Goal: Transaction & Acquisition: Purchase product/service

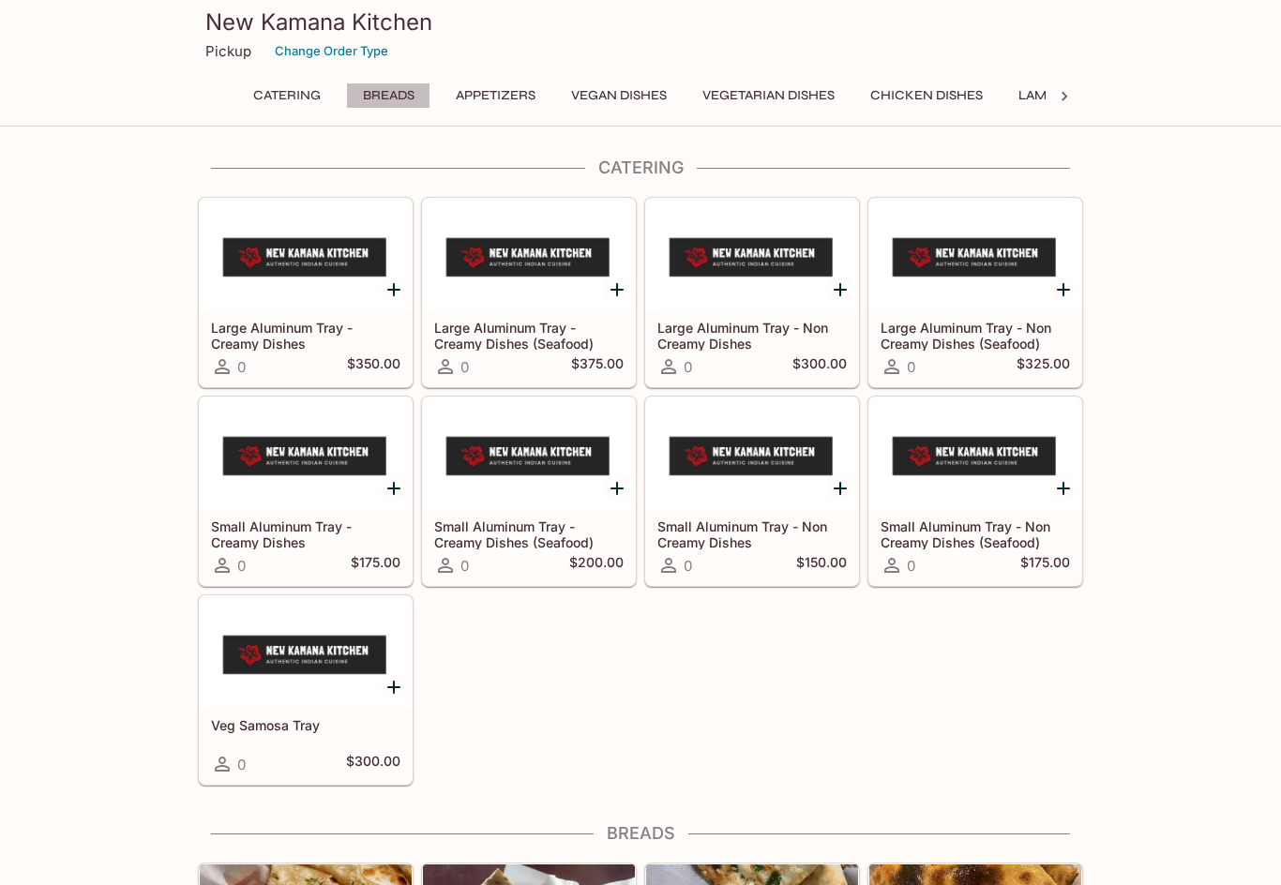
click at [395, 100] on button "Breads" at bounding box center [388, 96] width 84 height 26
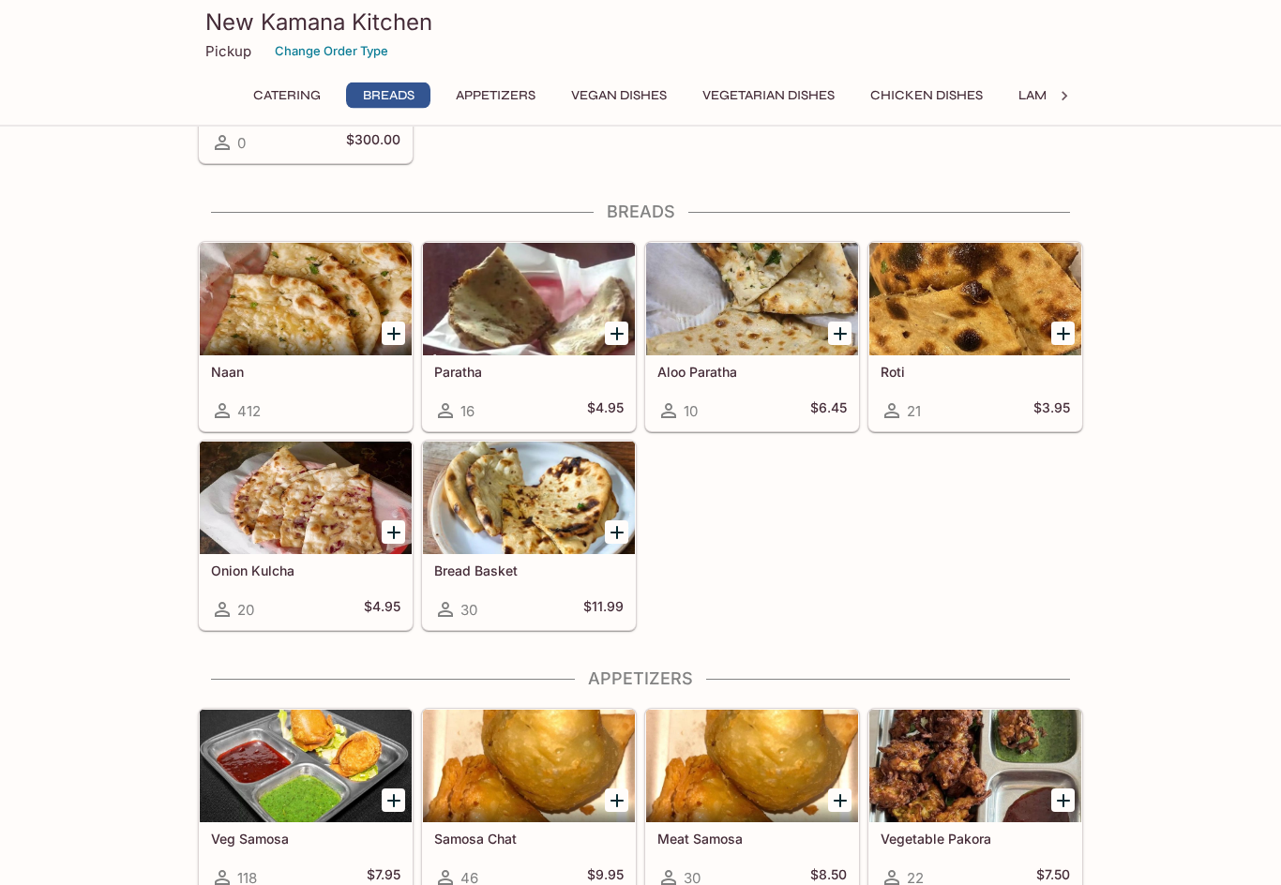
scroll to position [664, 0]
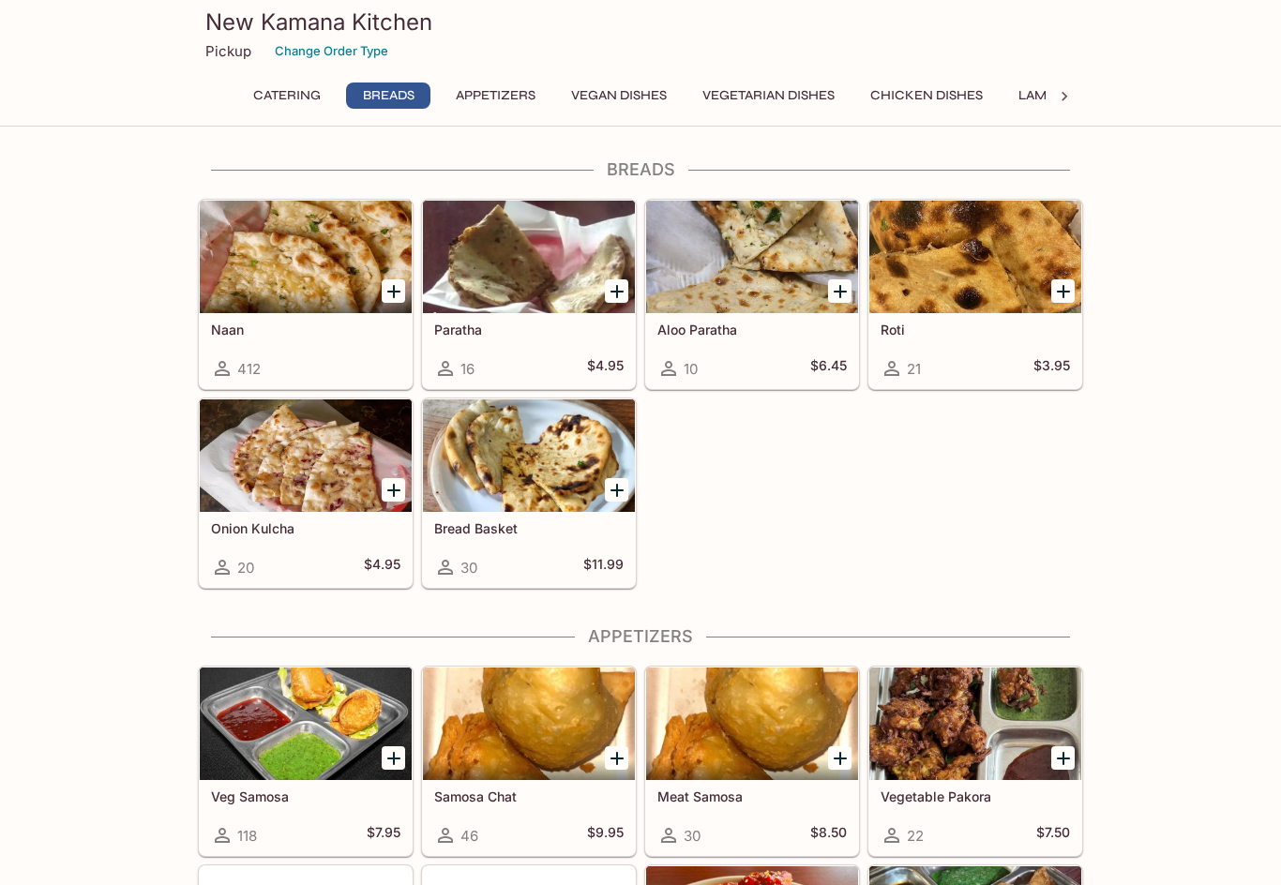
click at [383, 296] on icon "Add Naan" at bounding box center [394, 291] width 23 height 23
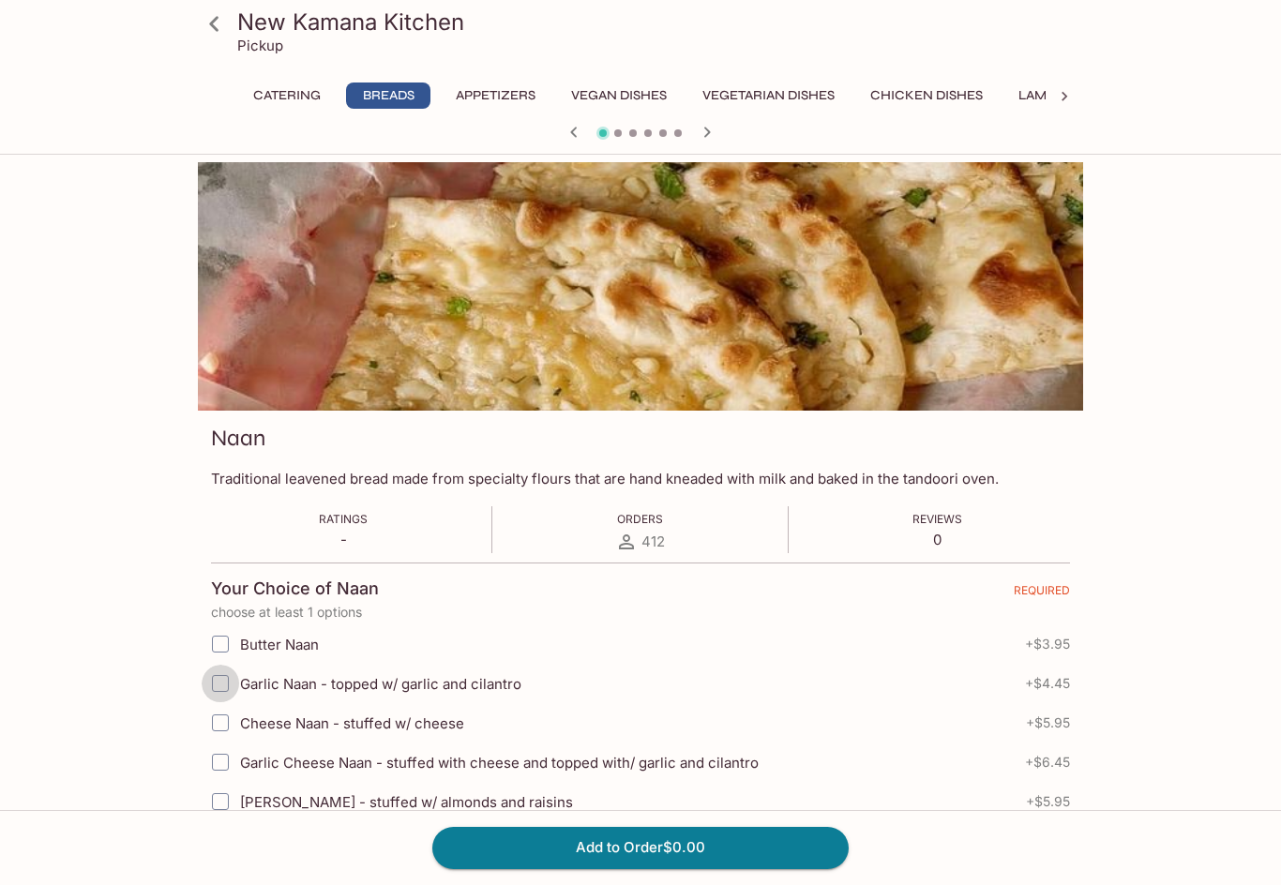
click at [210, 688] on input "Garlic Naan - topped w/ garlic and cilantro" at bounding box center [221, 684] width 38 height 38
checkbox input "true"
click at [714, 844] on button "Add to Order $4.45" at bounding box center [640, 847] width 416 height 41
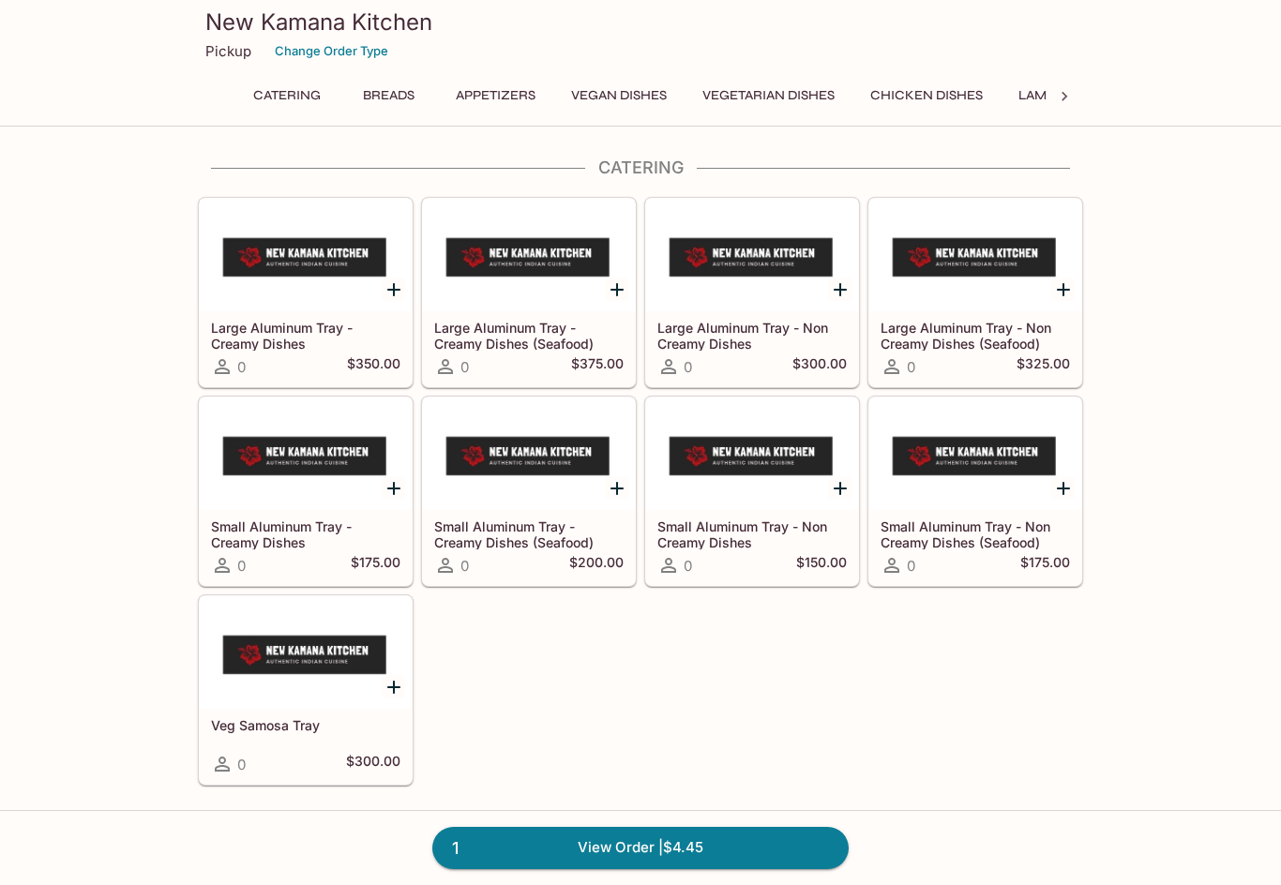
click at [381, 92] on button "Breads" at bounding box center [388, 96] width 84 height 26
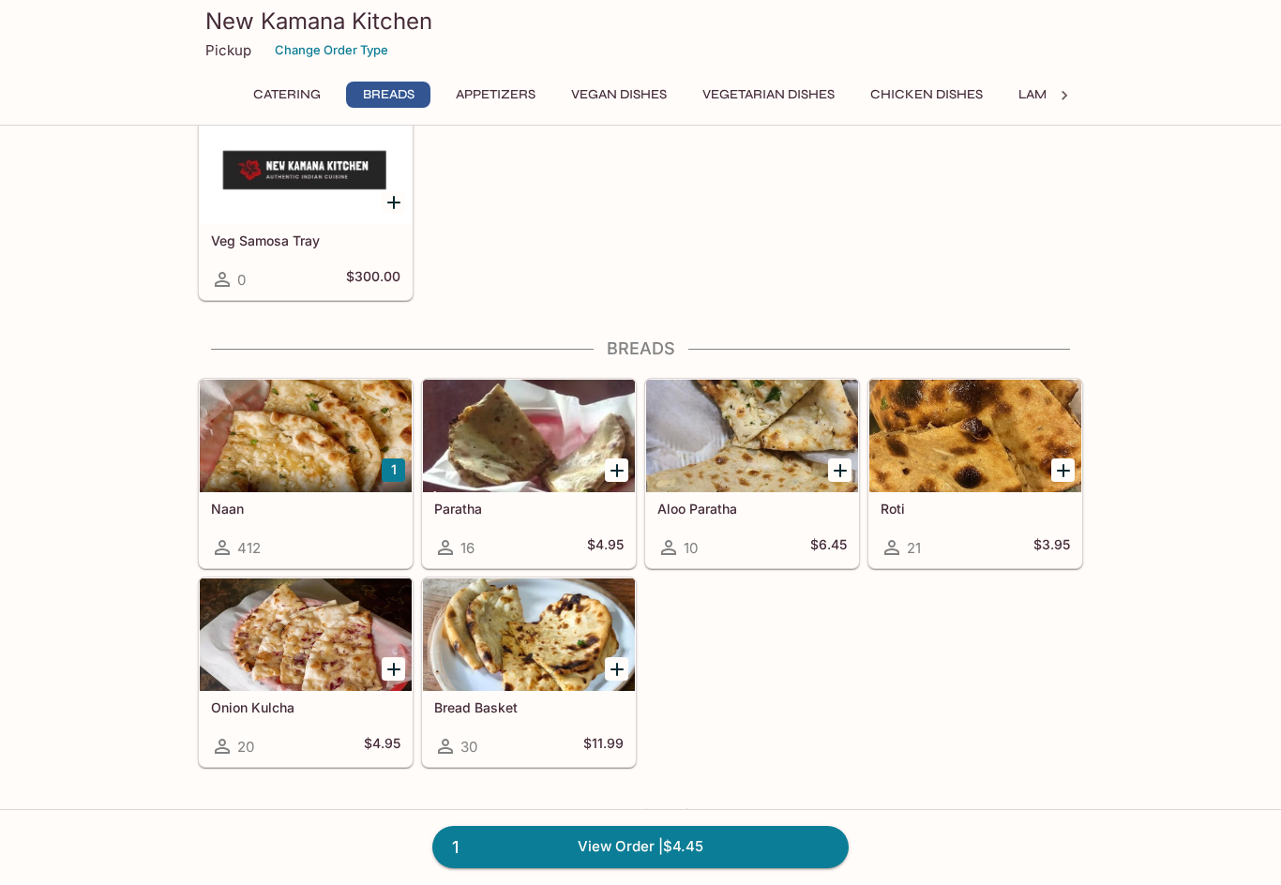
scroll to position [664, 0]
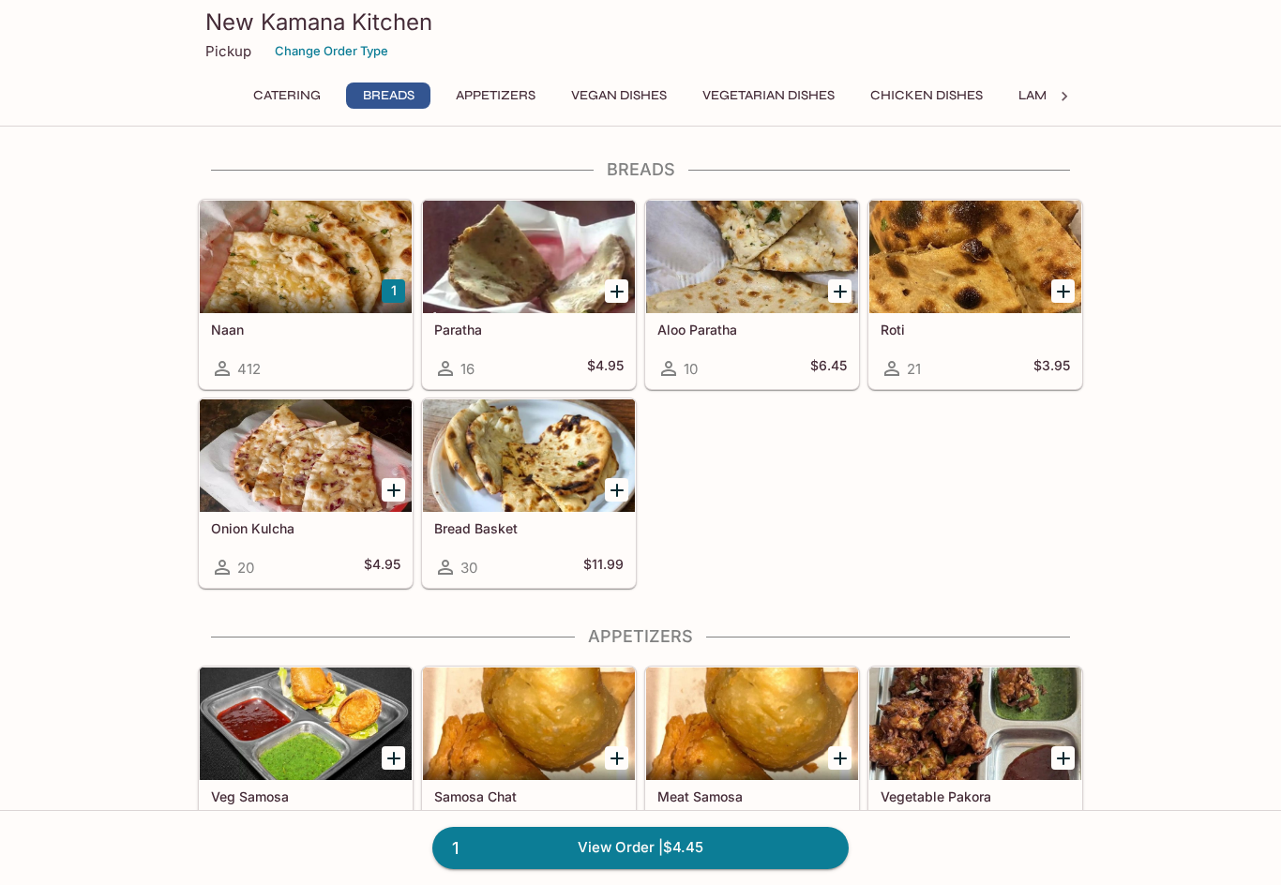
click at [231, 311] on div at bounding box center [306, 257] width 212 height 113
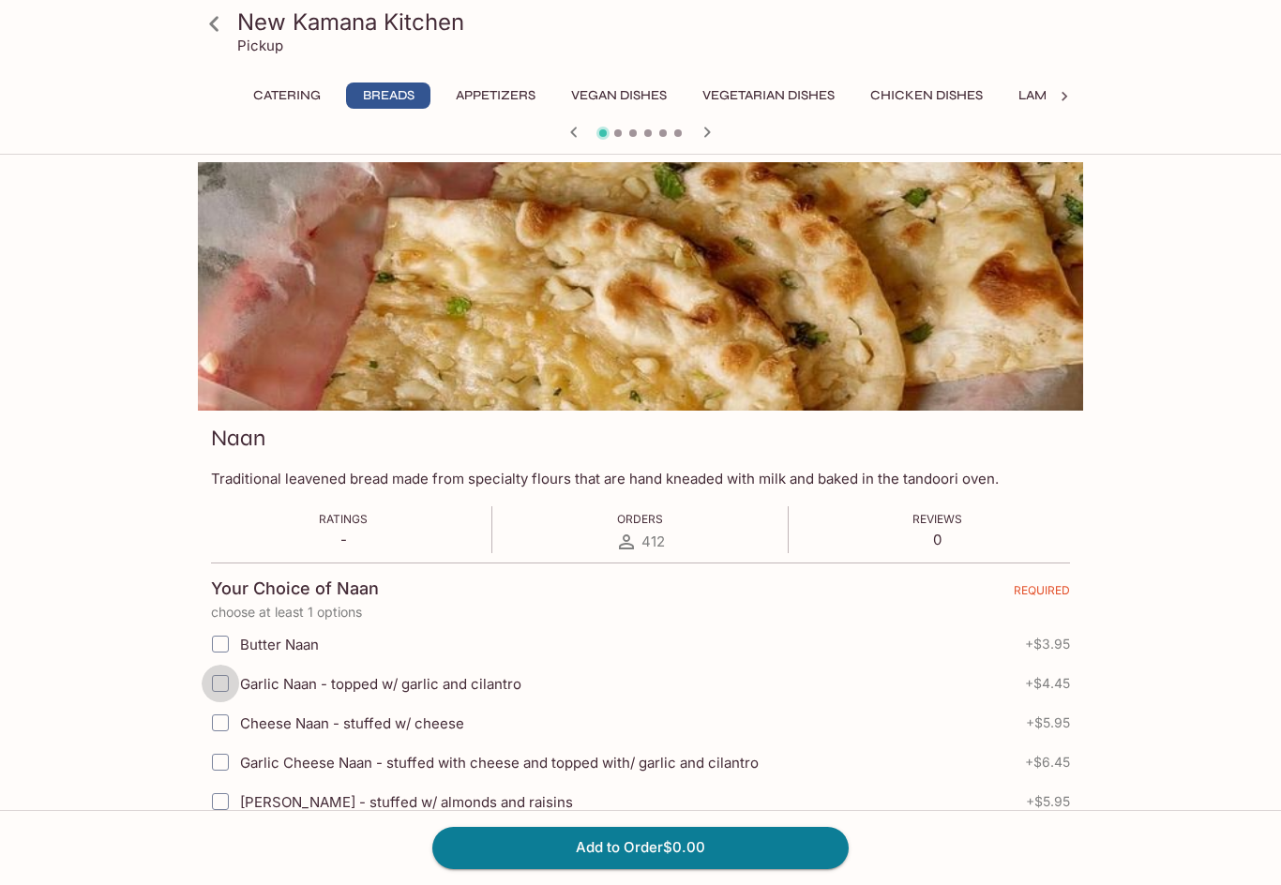
click at [213, 689] on input "Garlic Naan - topped w/ garlic and cilantro" at bounding box center [221, 684] width 38 height 38
checkbox input "true"
click at [732, 850] on button "Add to Order $4.45" at bounding box center [640, 847] width 416 height 41
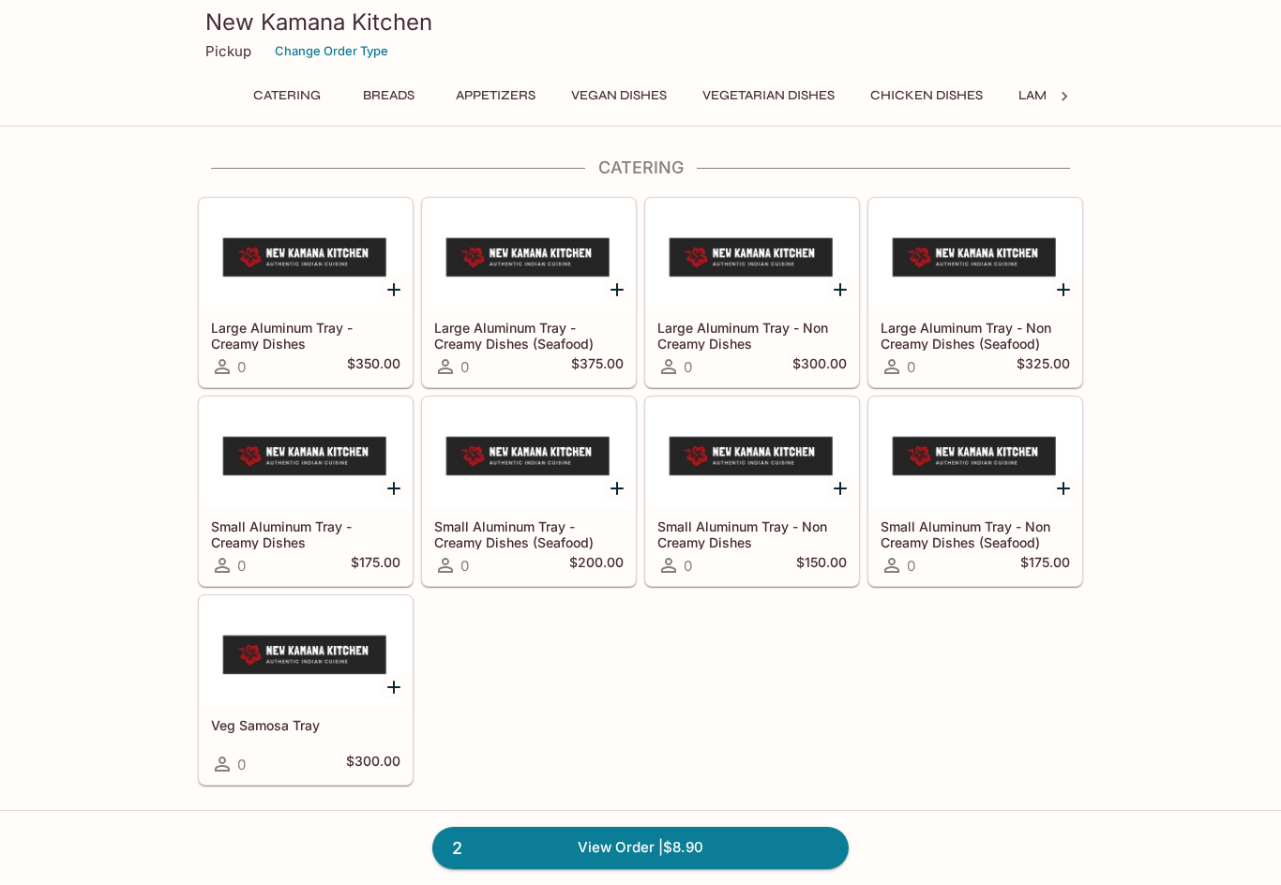
click at [633, 102] on button "Vegan Dishes" at bounding box center [619, 96] width 116 height 26
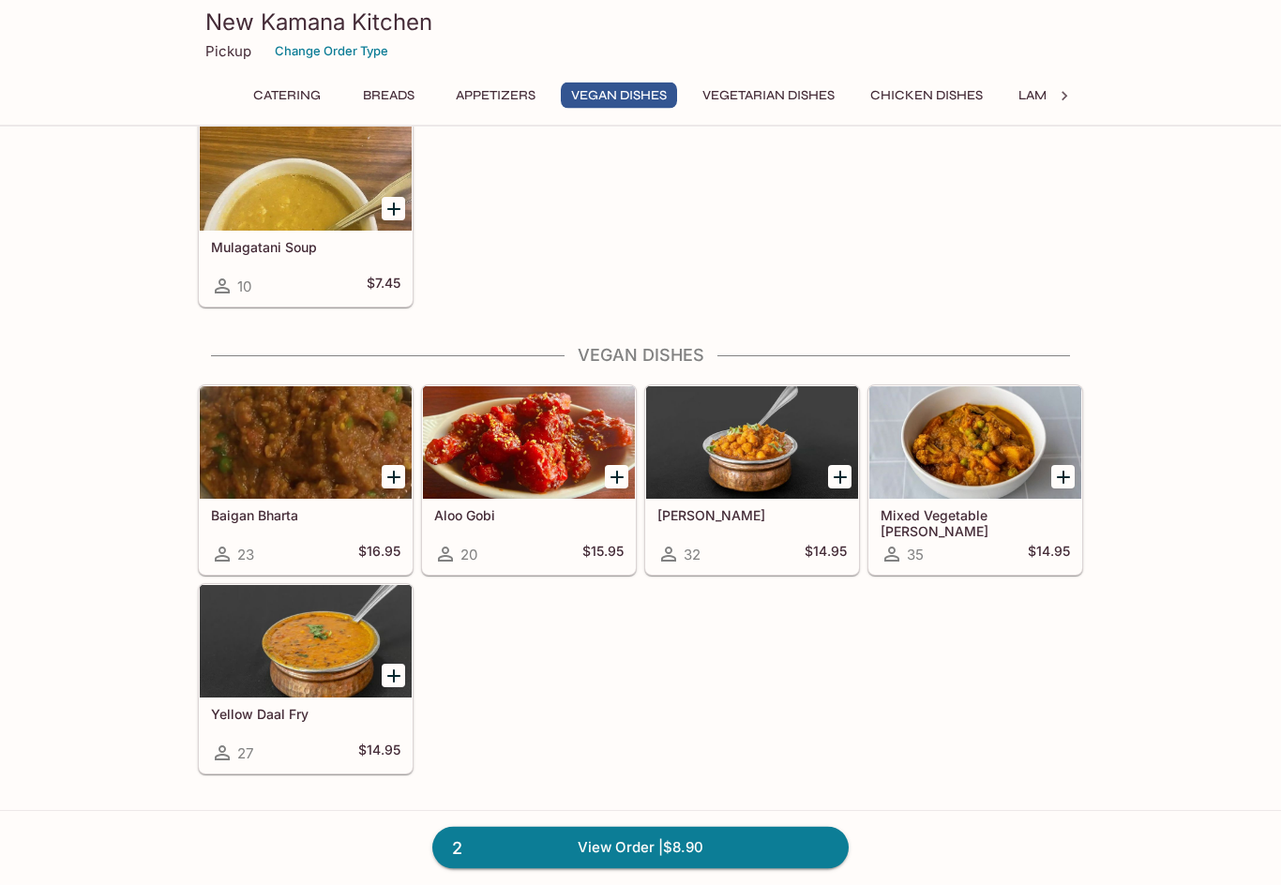
scroll to position [1996, 0]
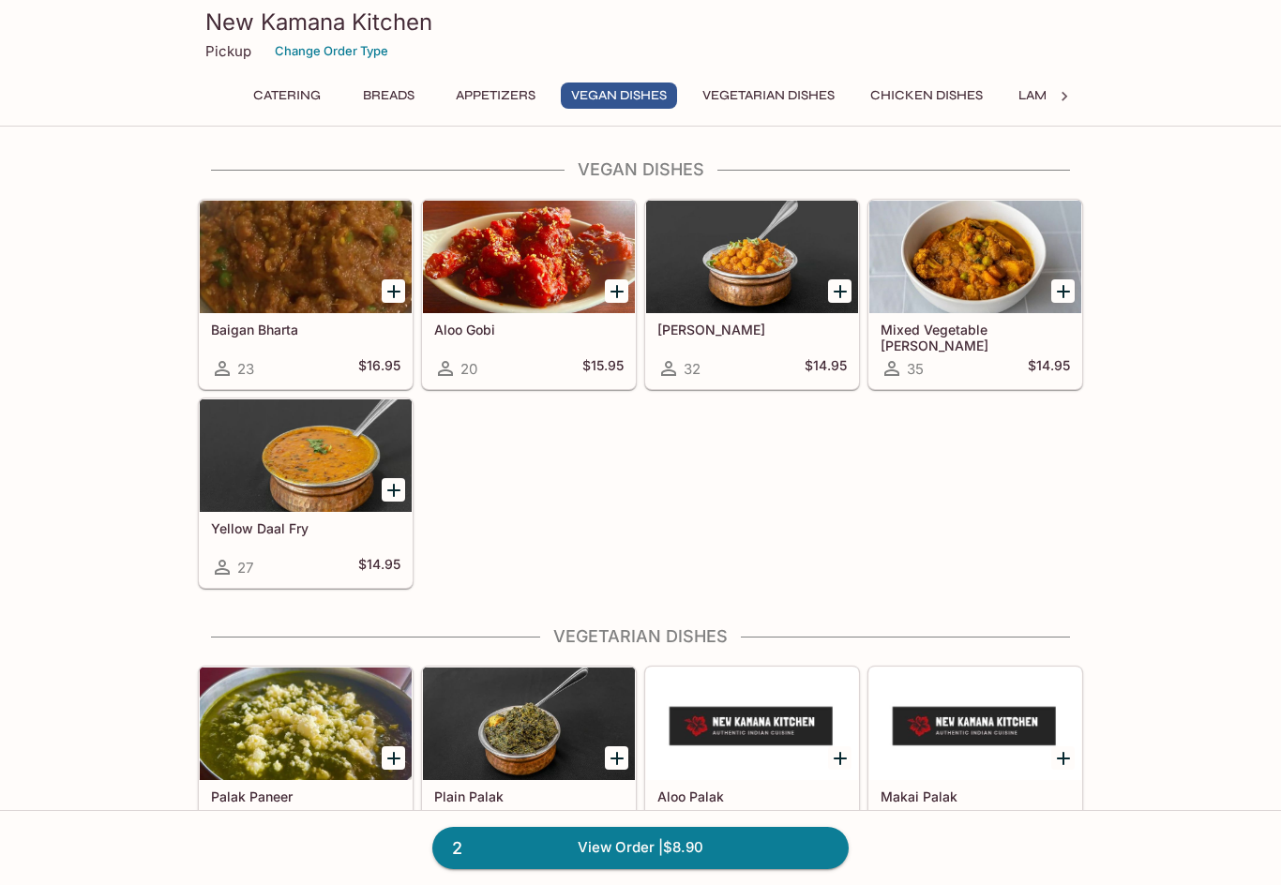
click at [337, 509] on div at bounding box center [306, 456] width 212 height 113
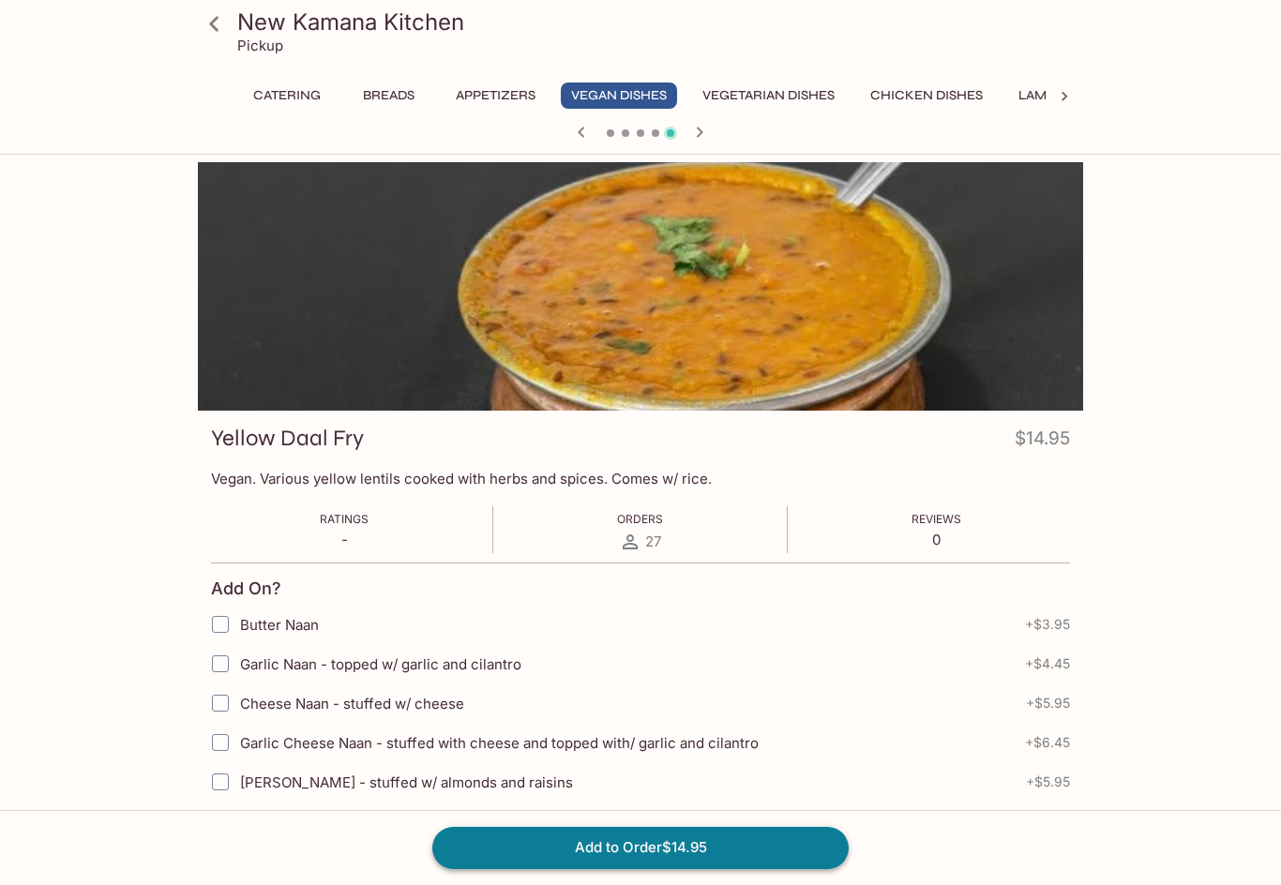
click at [738, 851] on button "Add to Order $14.95" at bounding box center [640, 847] width 416 height 41
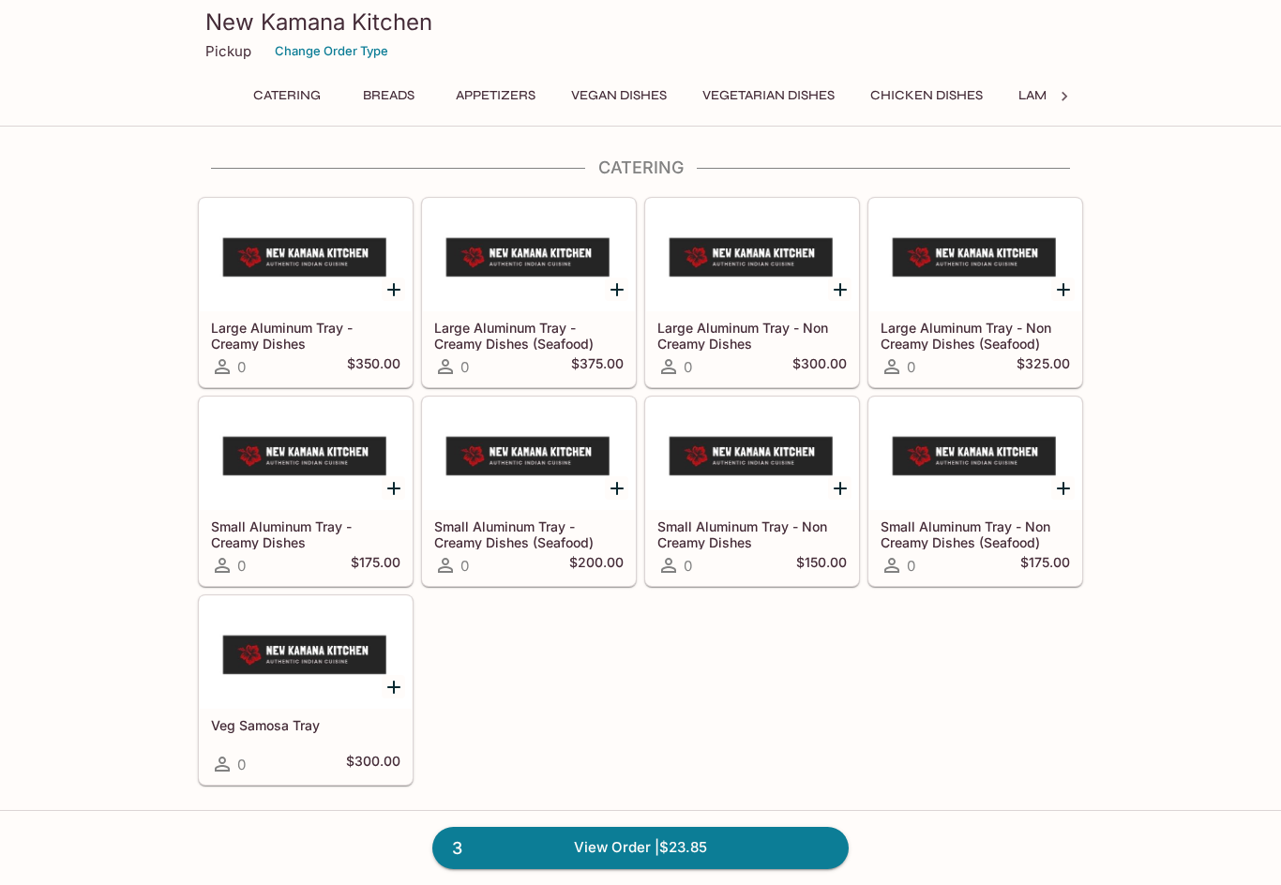
click at [613, 101] on button "Vegan Dishes" at bounding box center [619, 96] width 116 height 26
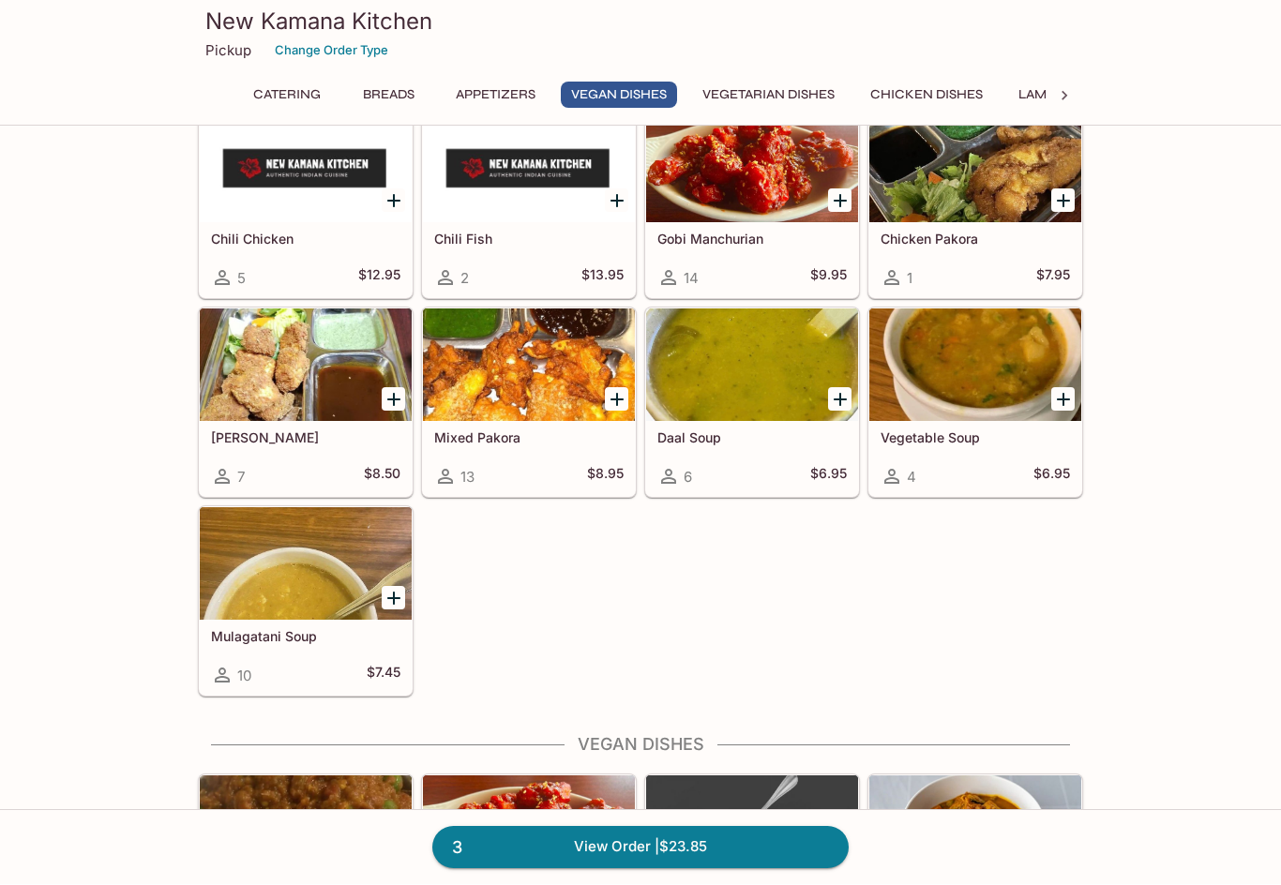
scroll to position [1996, 0]
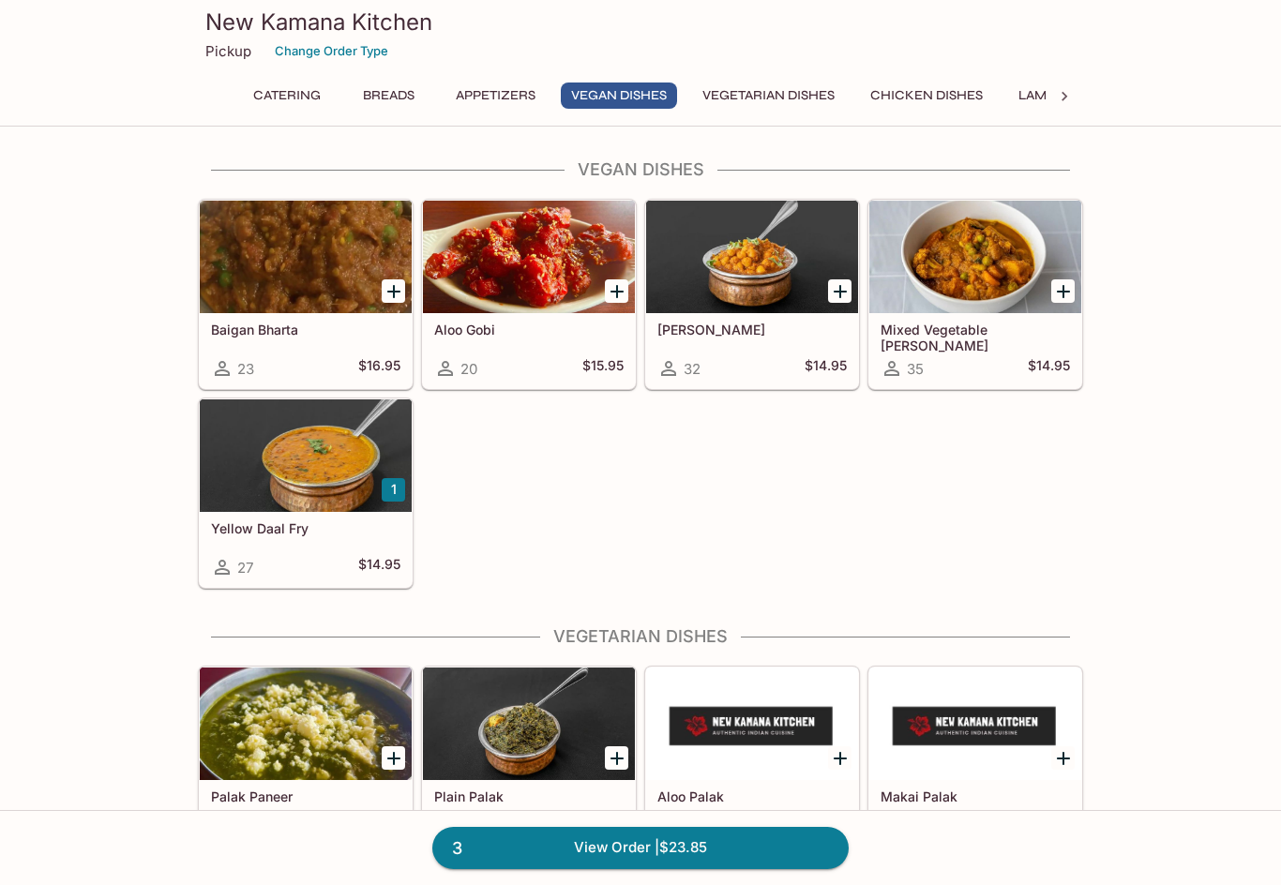
click at [274, 726] on div at bounding box center [306, 724] width 212 height 113
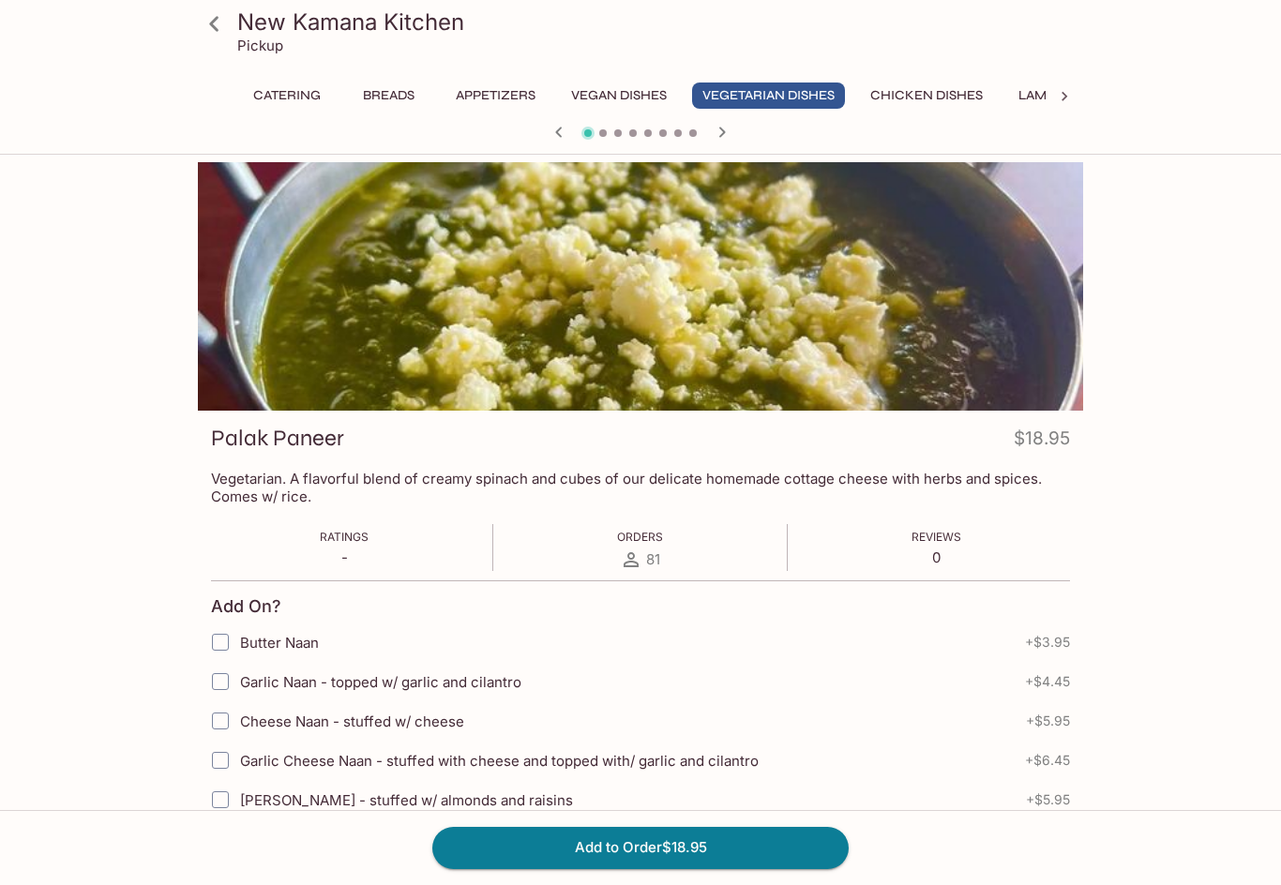
click at [717, 852] on button "Add to Order $18.95" at bounding box center [640, 847] width 416 height 41
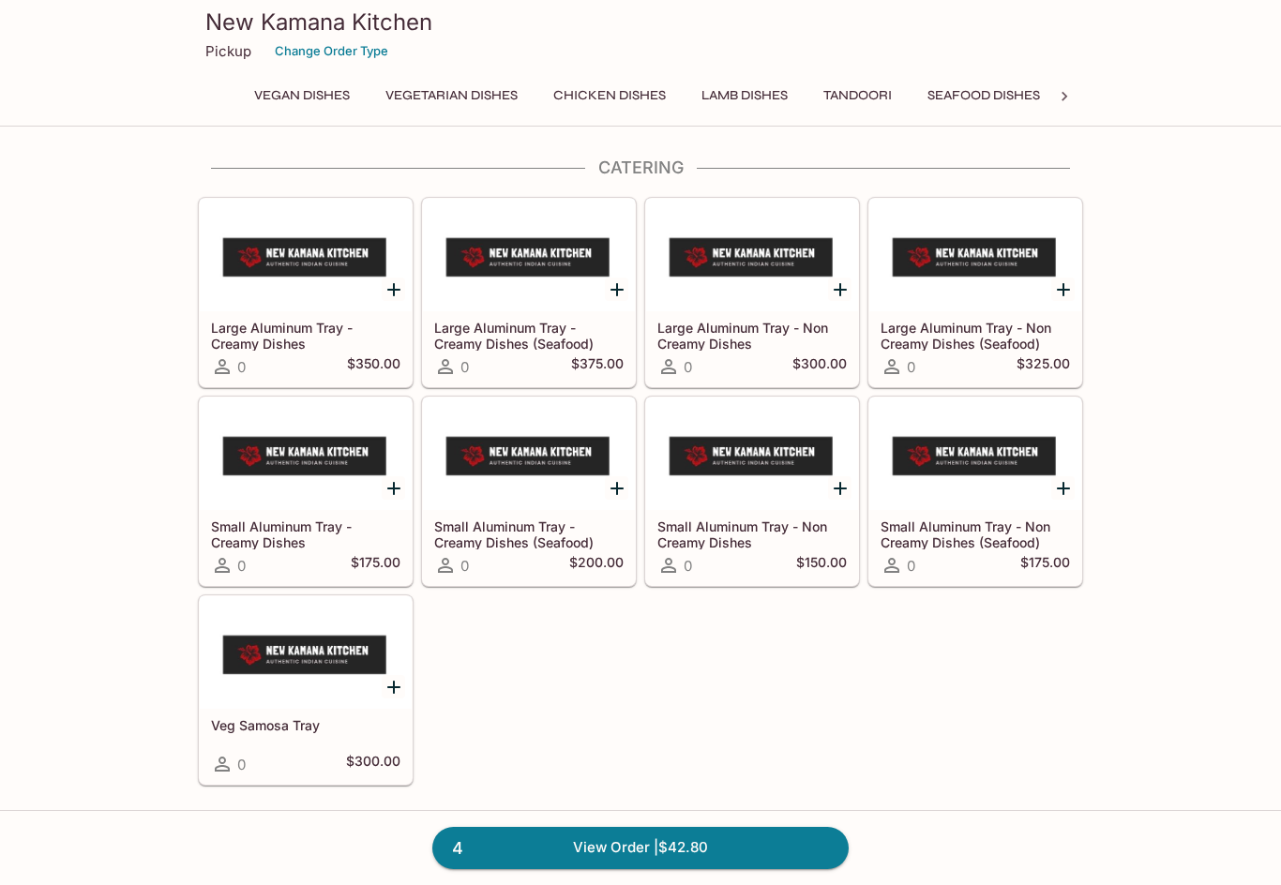
scroll to position [0, 318]
click at [1007, 98] on button "Seafood Dishes" at bounding box center [982, 96] width 133 height 26
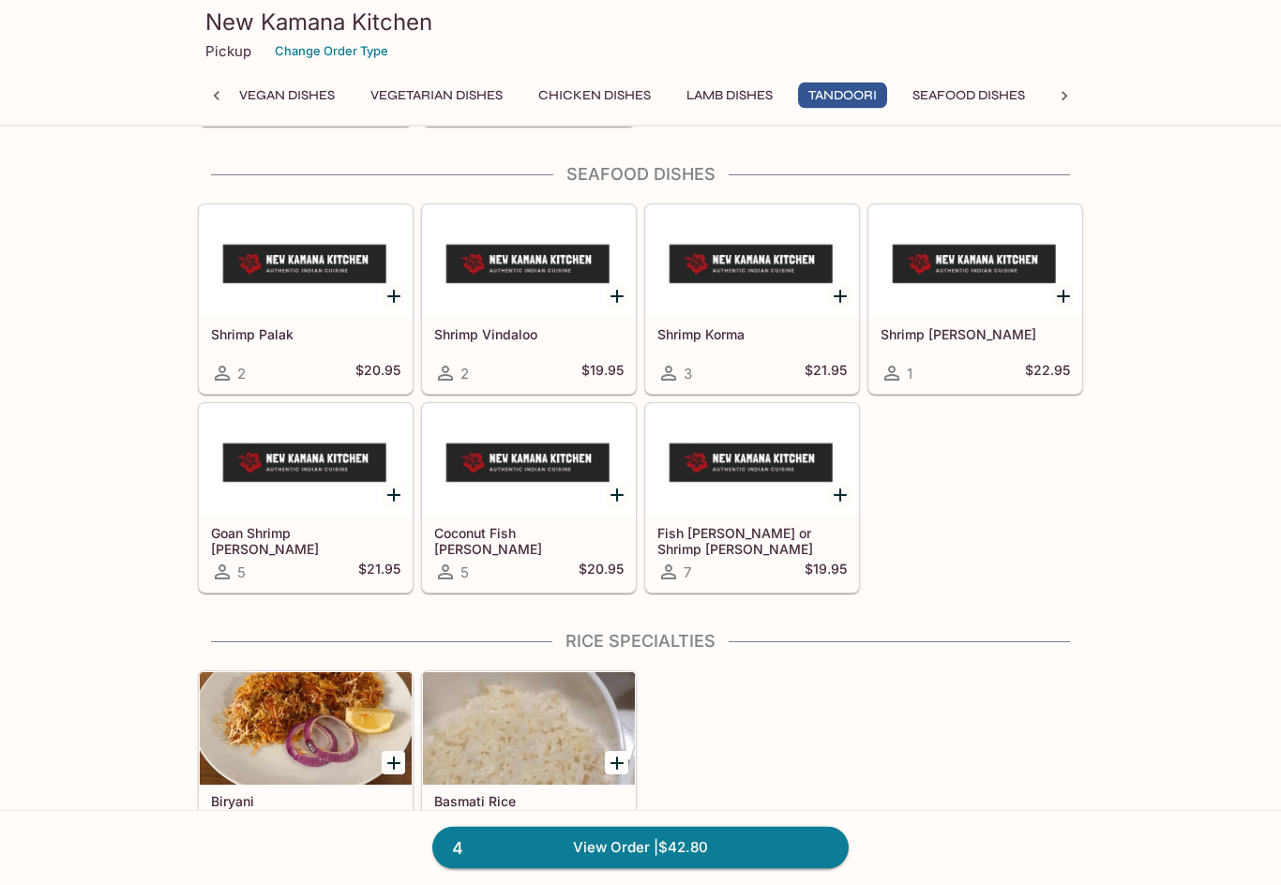
scroll to position [4724, 0]
click at [773, 491] on div at bounding box center [752, 460] width 212 height 113
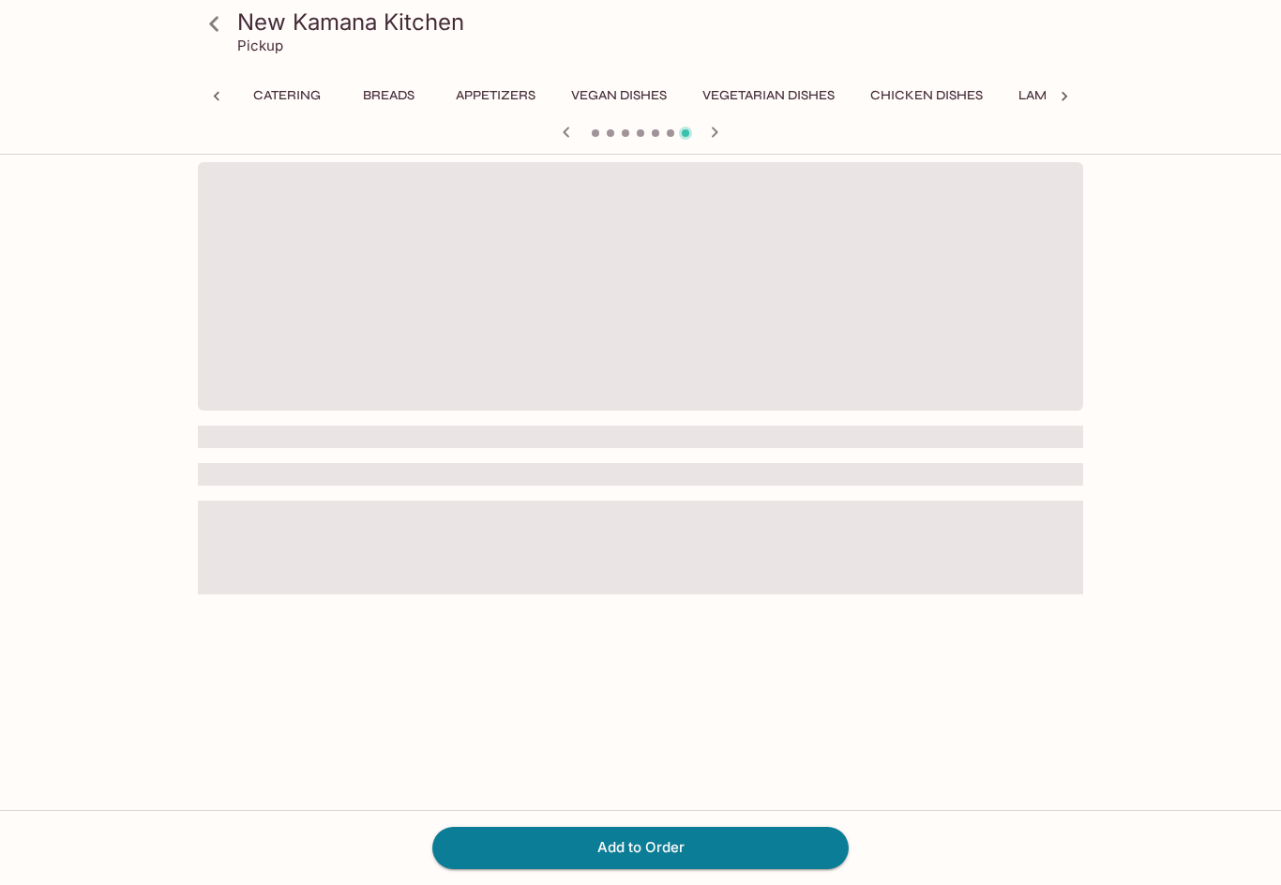
scroll to position [0, 332]
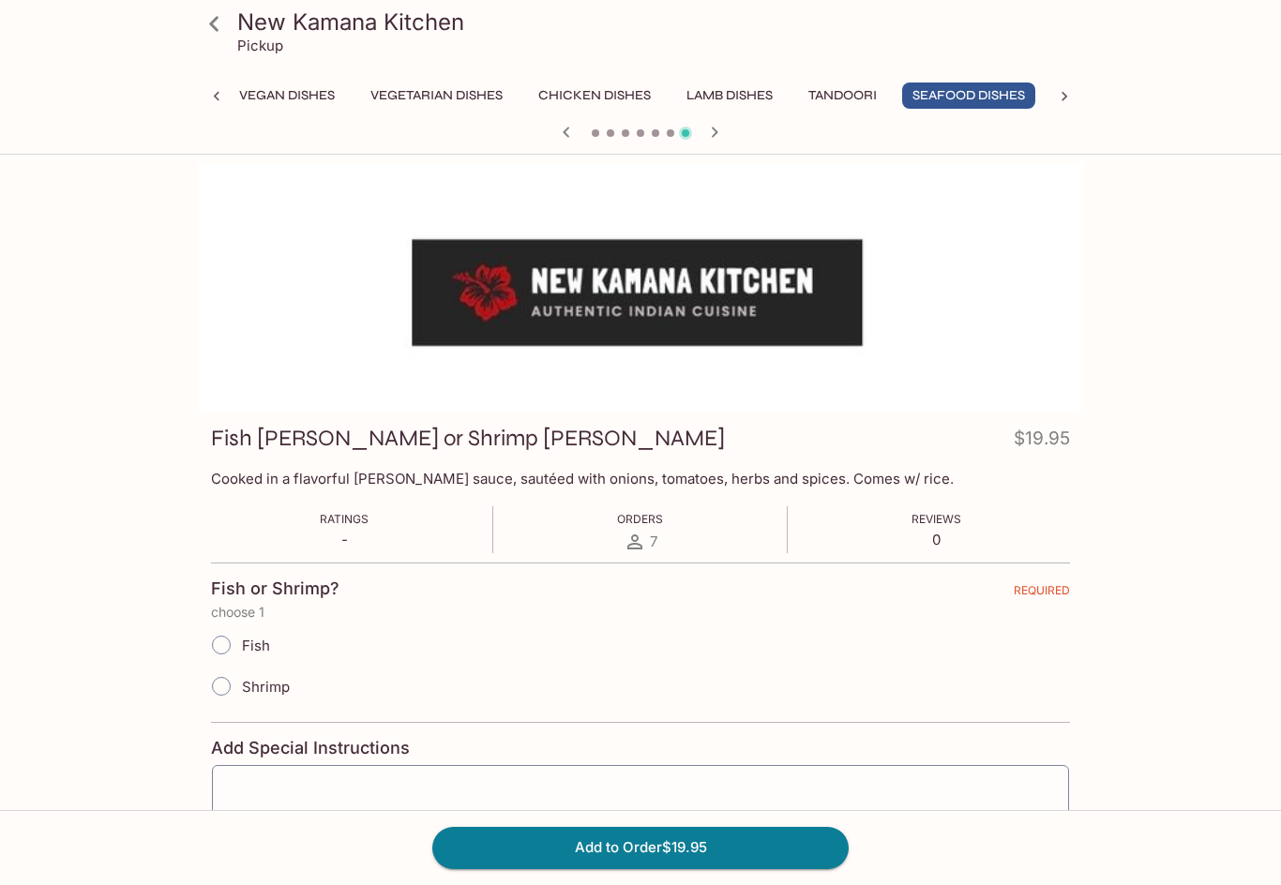
click at [216, 654] on input "Fish" at bounding box center [221, 645] width 39 height 39
radio input "true"
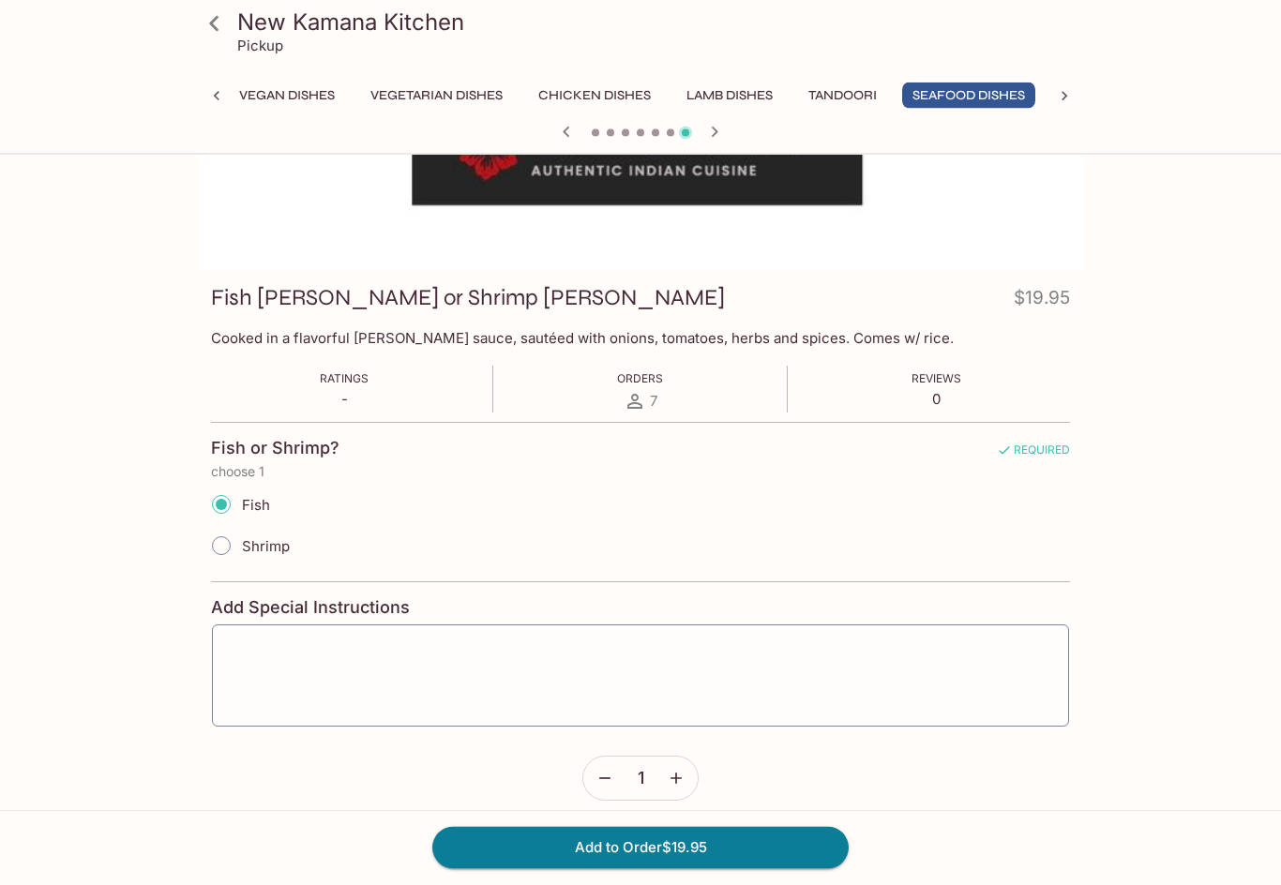
scroll to position [142, 0]
click at [44, 625] on div "New Kamana Kitchen Pickup Catering Breads Appetizers Vegan Dishes Vegetarian Di…" at bounding box center [640, 844] width 1200 height 1647
click at [726, 868] on button "Add to Order $19.95" at bounding box center [640, 847] width 416 height 41
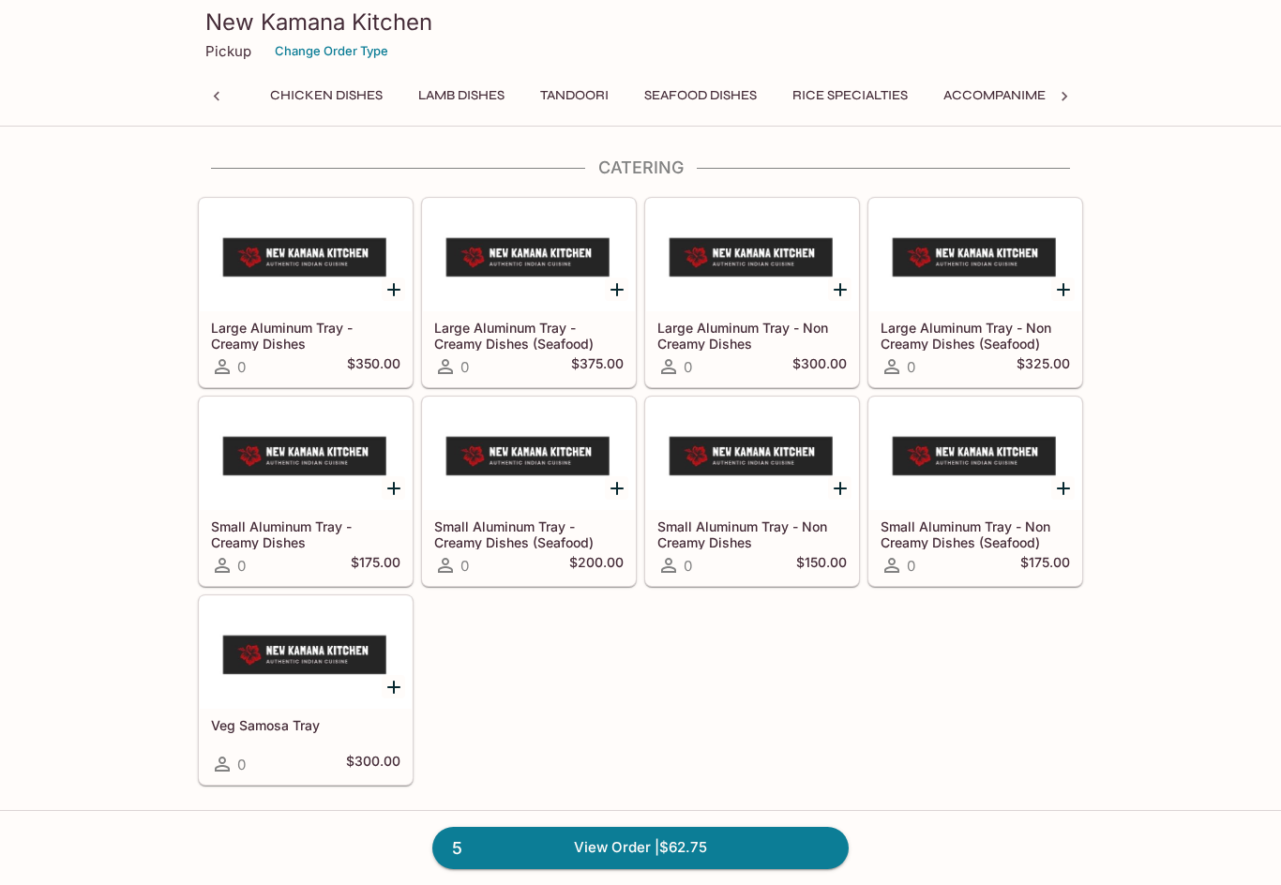
scroll to position [0, 604]
click at [1018, 98] on button "Accompaniments" at bounding box center [1003, 96] width 148 height 26
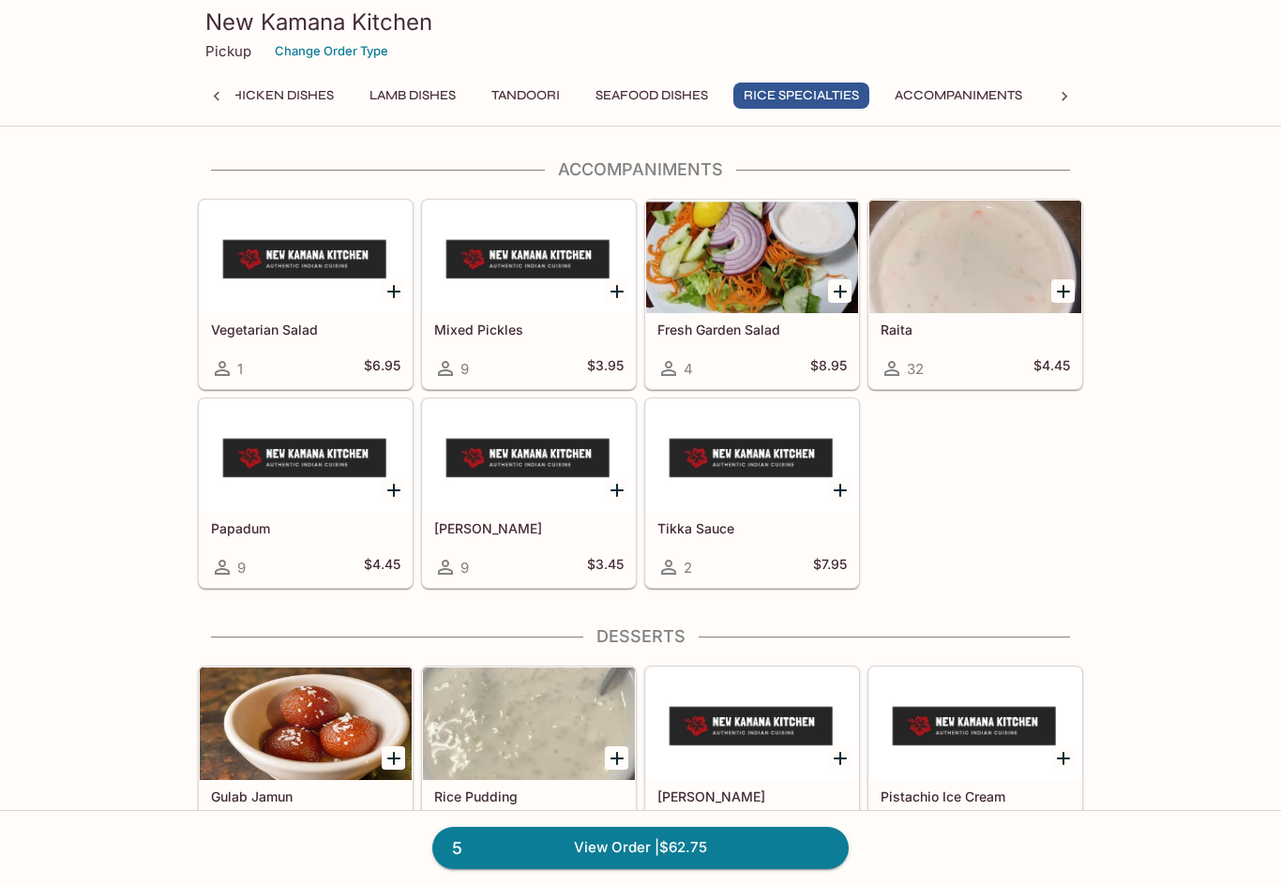
scroll to position [5460, 0]
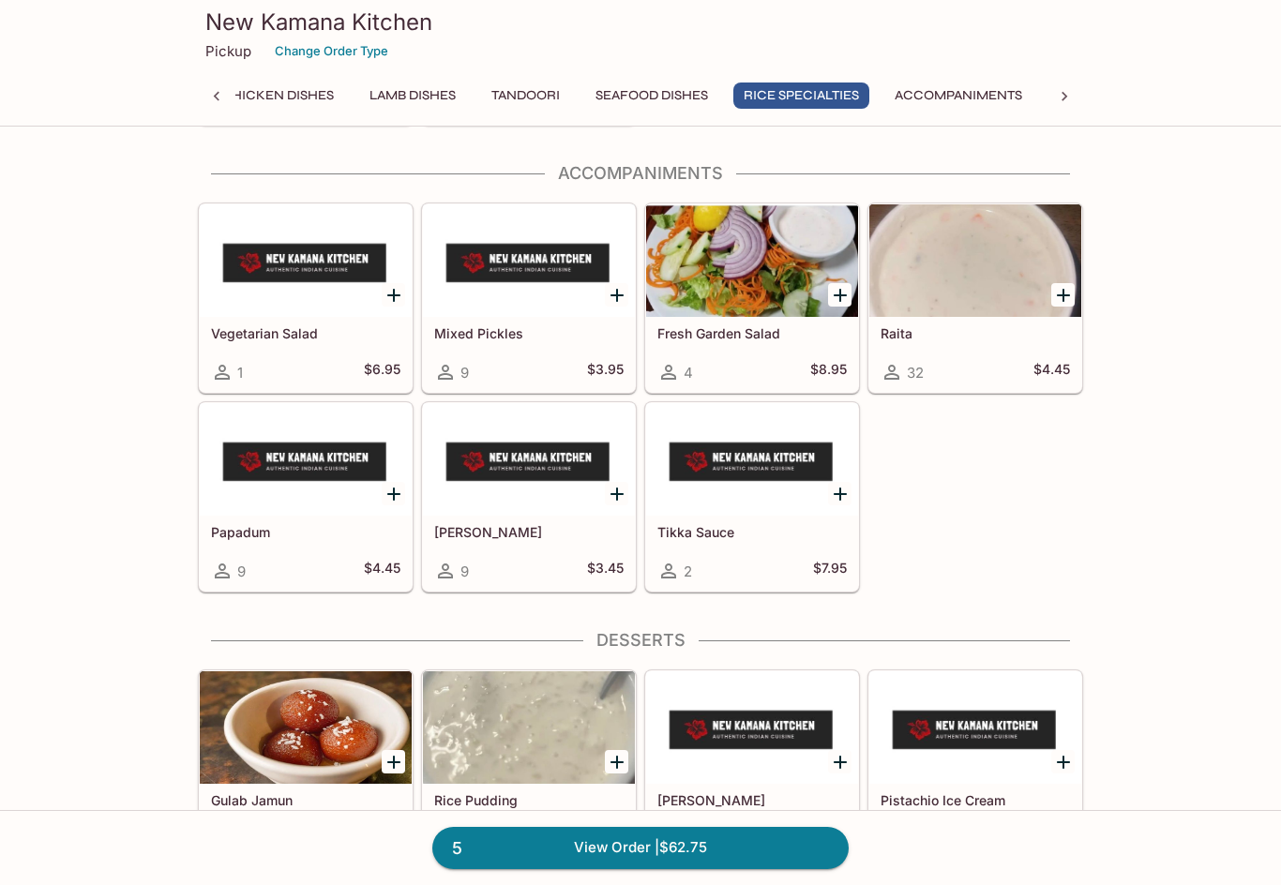
click at [974, 340] on h5 "Raita" at bounding box center [975, 333] width 189 height 16
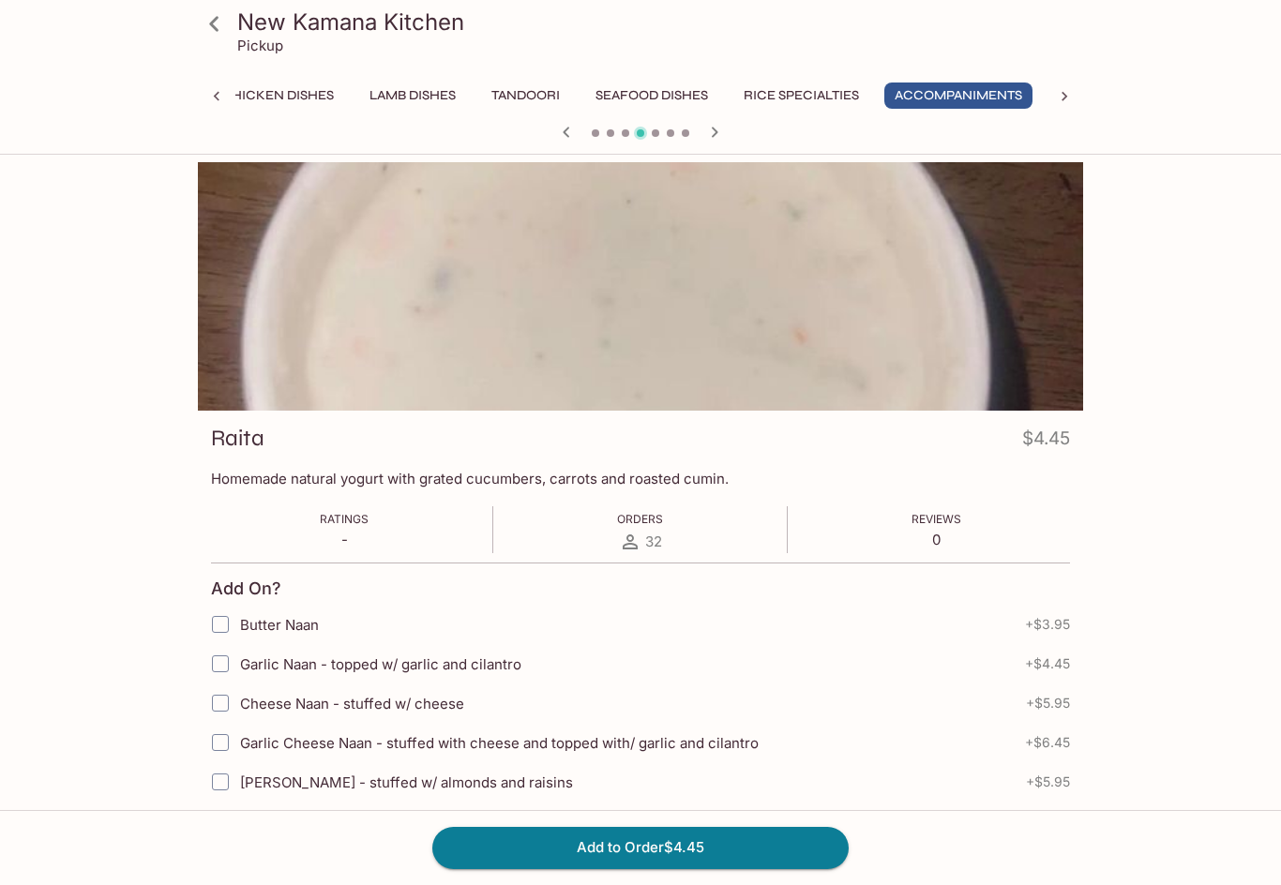
scroll to position [0, 649]
click at [762, 868] on button "Add to Order $4.45" at bounding box center [640, 847] width 416 height 41
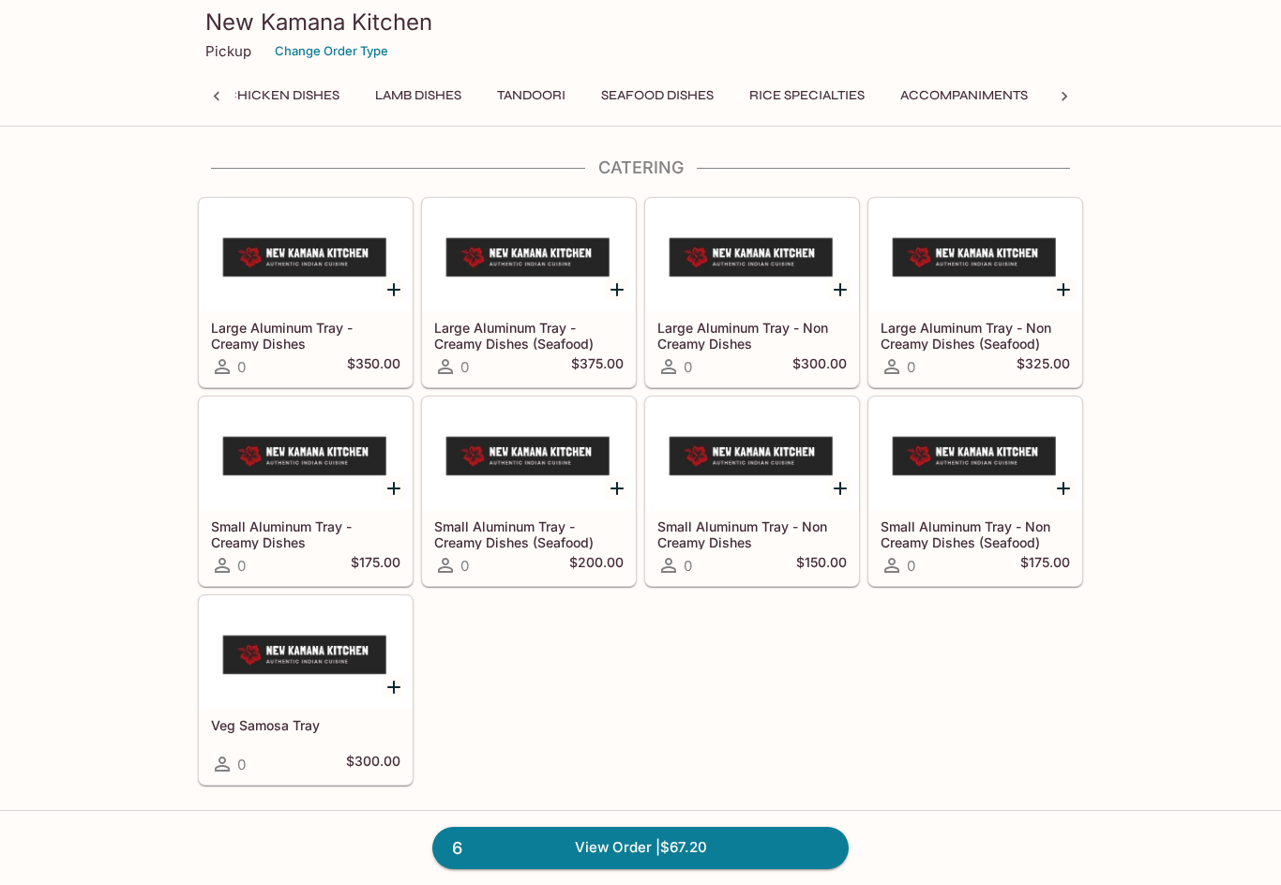
scroll to position [0, 645]
click at [980, 107] on button "Accompaniments" at bounding box center [962, 96] width 148 height 26
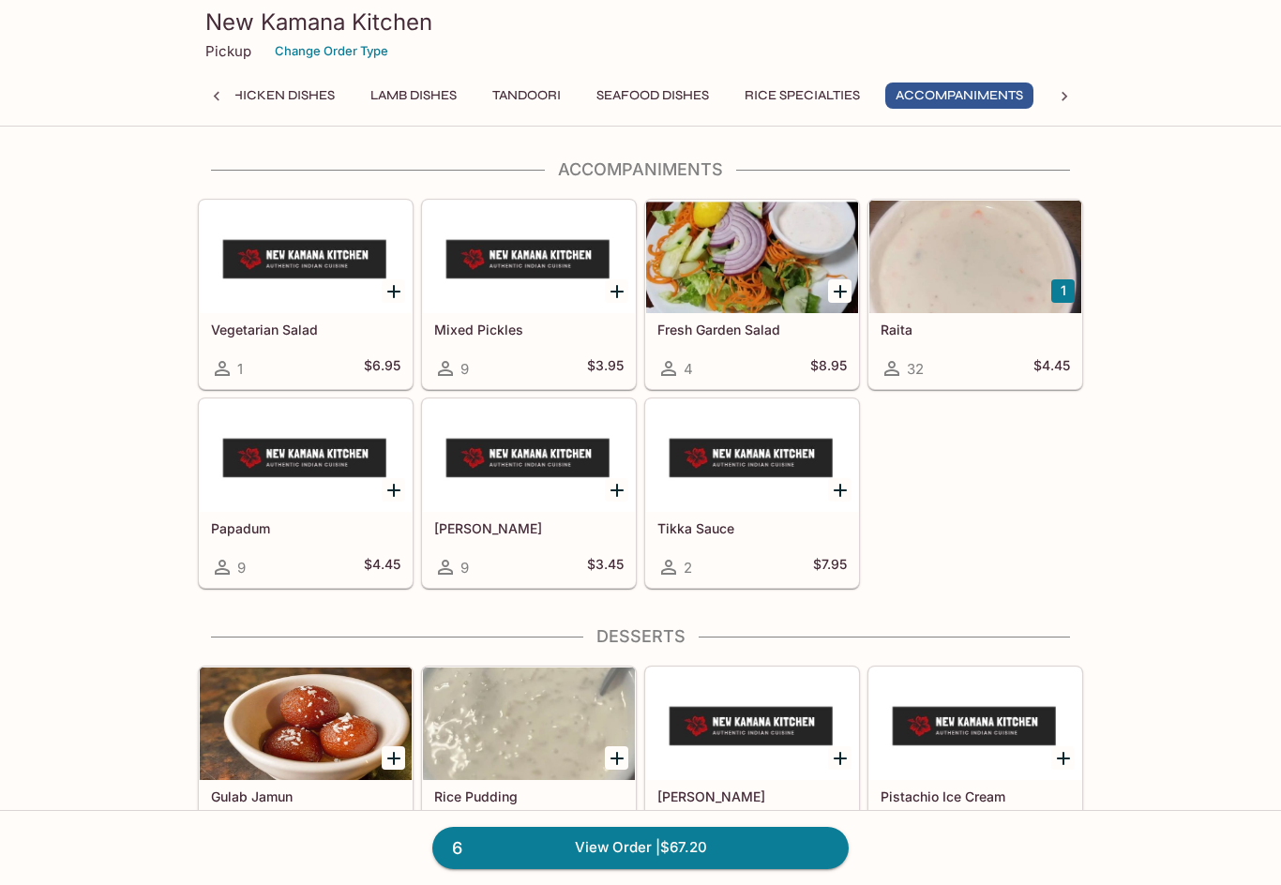
scroll to position [0, 649]
click at [541, 327] on h5 "Mixed Pickles" at bounding box center [528, 330] width 189 height 16
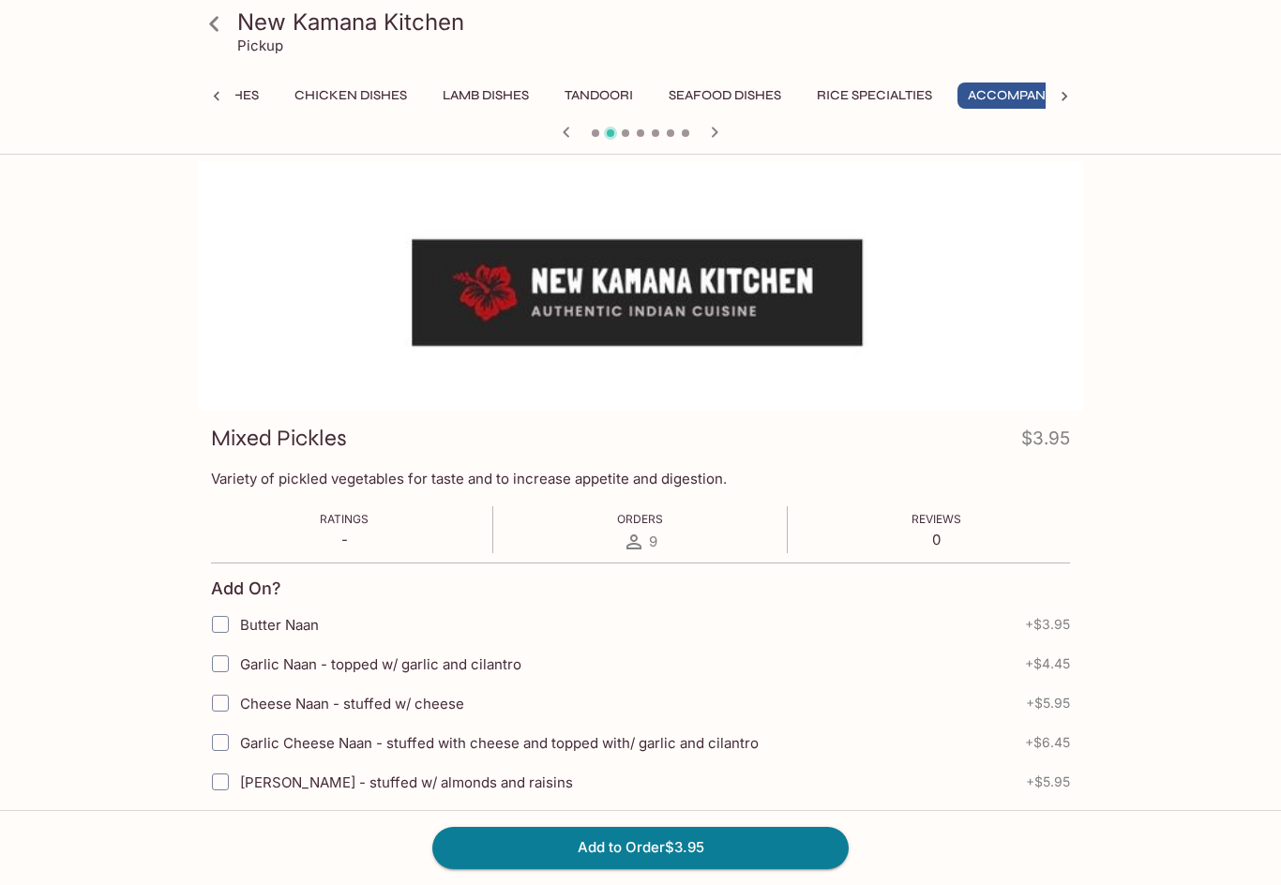
scroll to position [0, 649]
click at [747, 868] on button "Add to Order $3.95" at bounding box center [640, 847] width 416 height 41
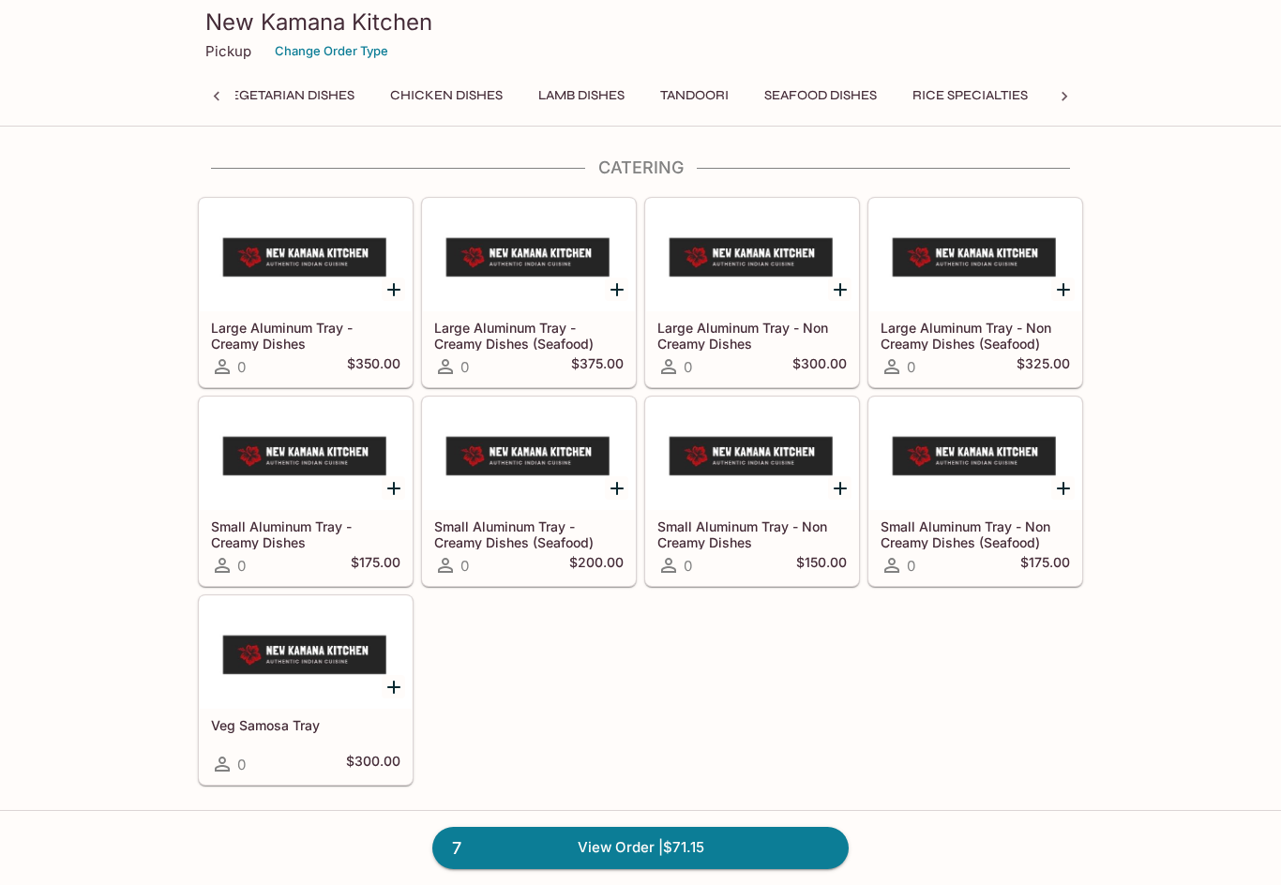
scroll to position [0, 506]
click at [944, 105] on button "Rice Specialties" at bounding box center [945, 96] width 136 height 26
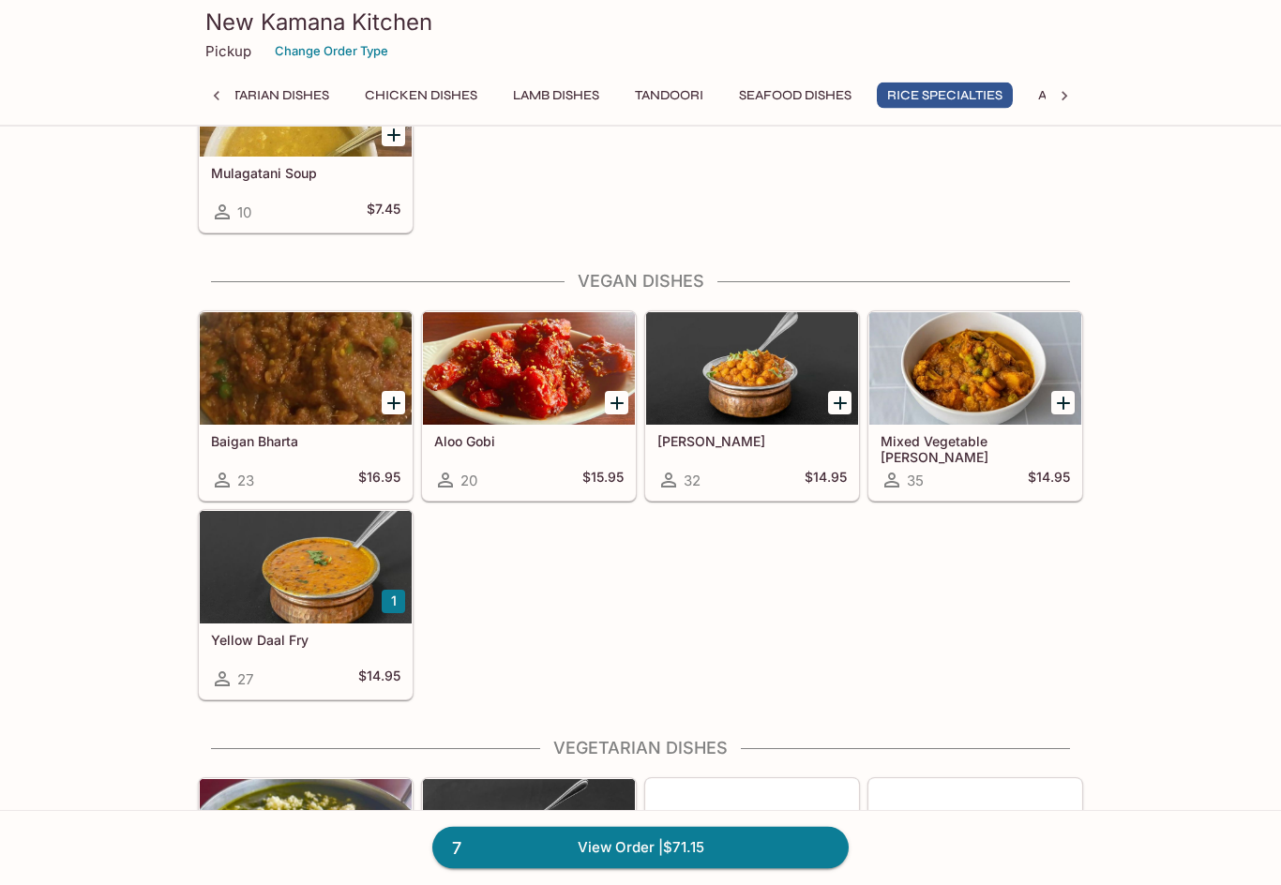
scroll to position [5196, 0]
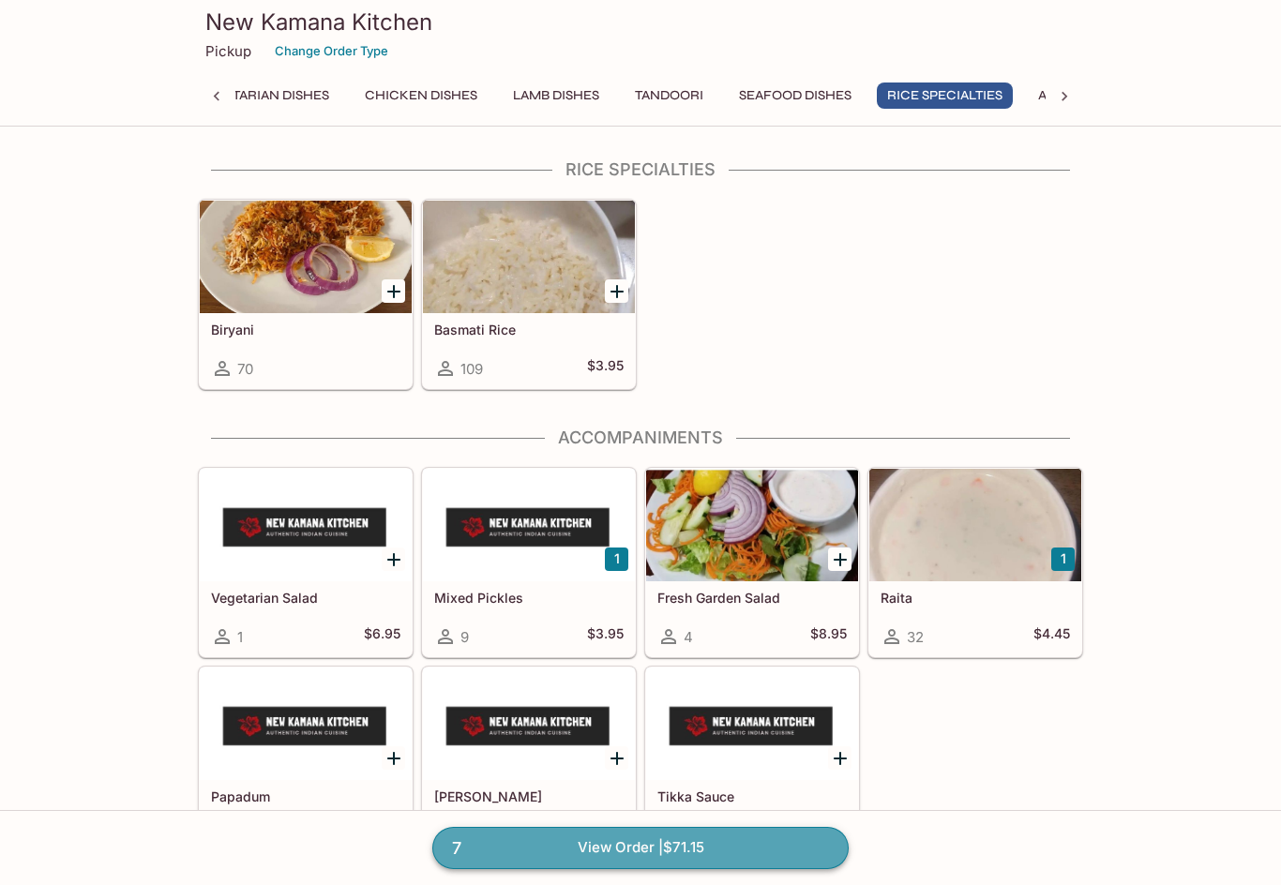
click at [707, 868] on link "7 View Order | $71.15" at bounding box center [640, 847] width 416 height 41
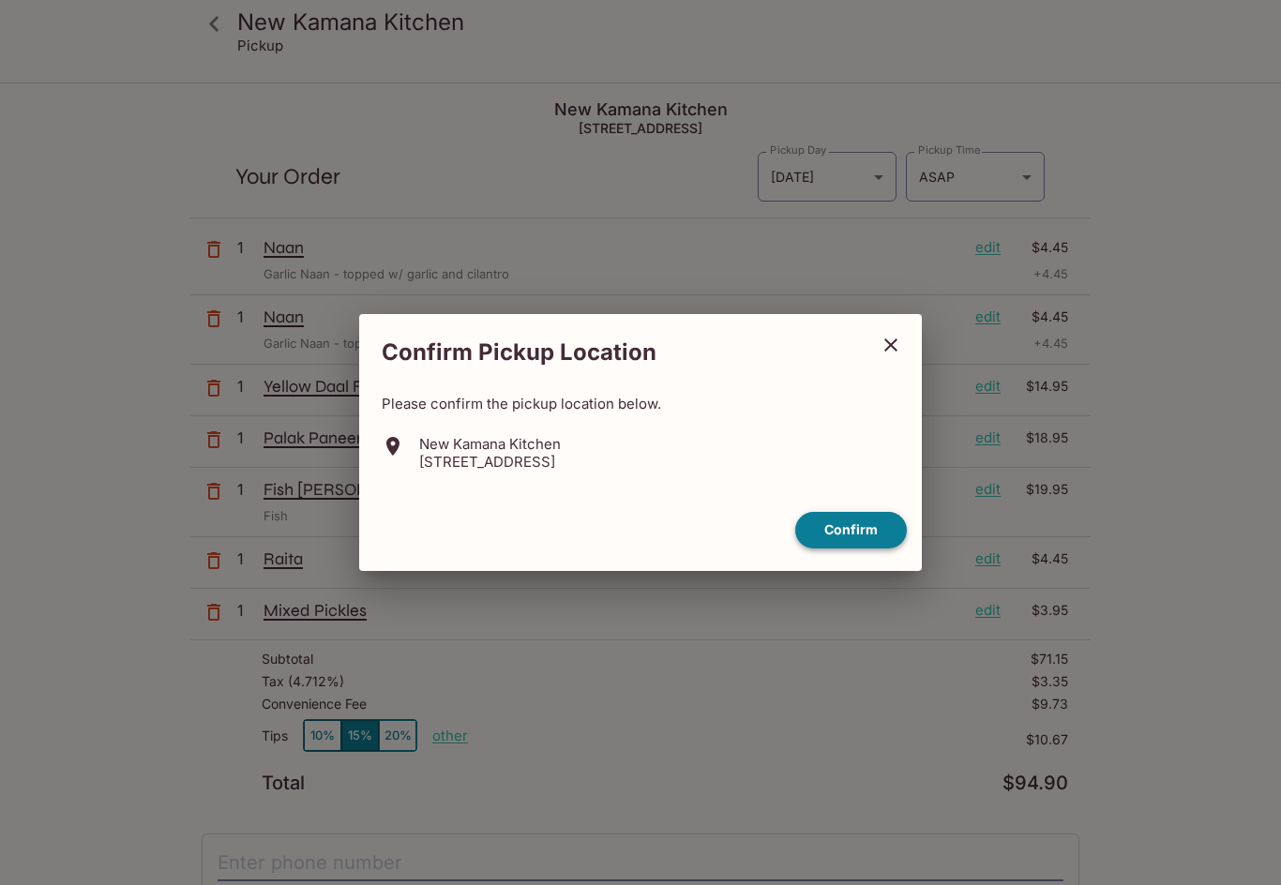
click at [861, 538] on button "Confirm" at bounding box center [851, 530] width 112 height 37
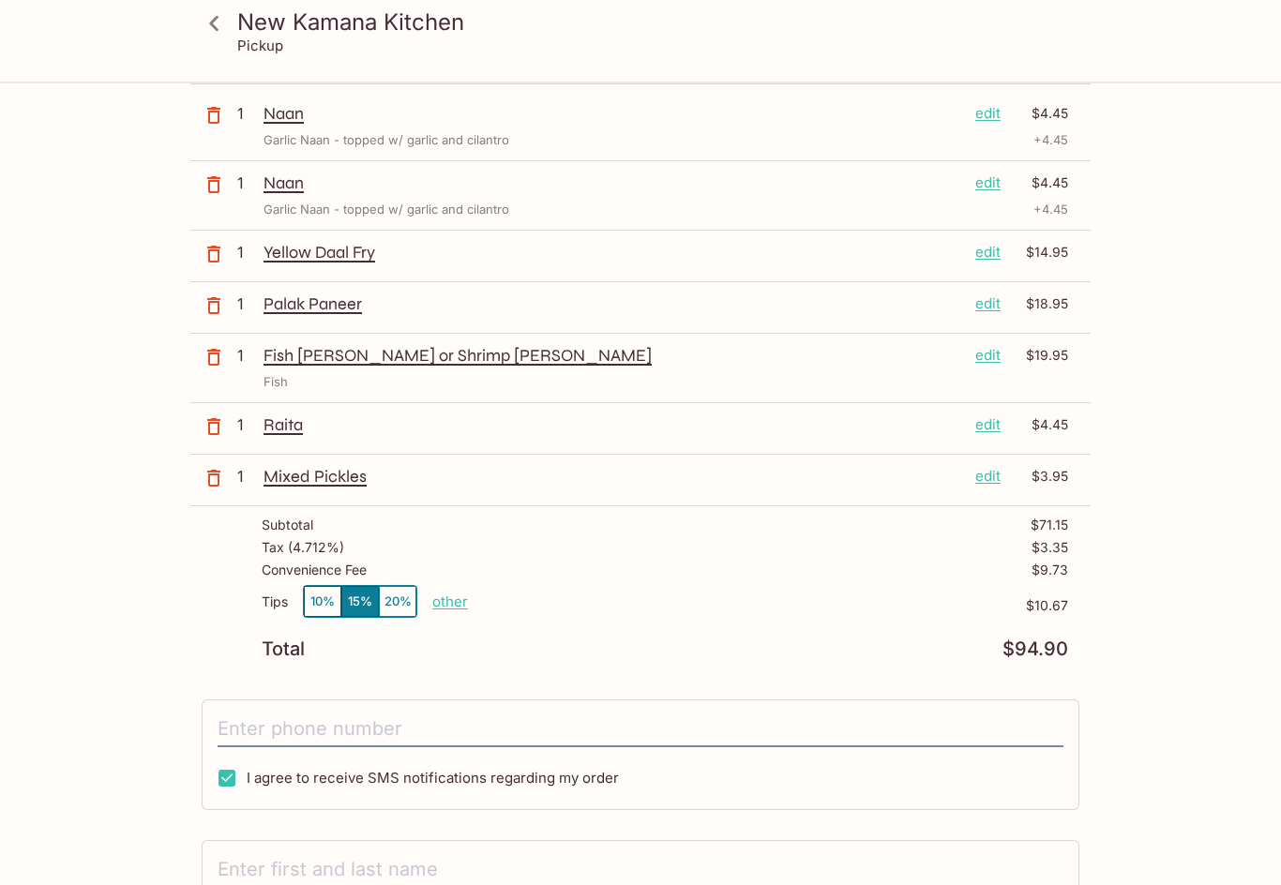
scroll to position [134, 0]
click at [309, 604] on button "10%" at bounding box center [323, 601] width 38 height 31
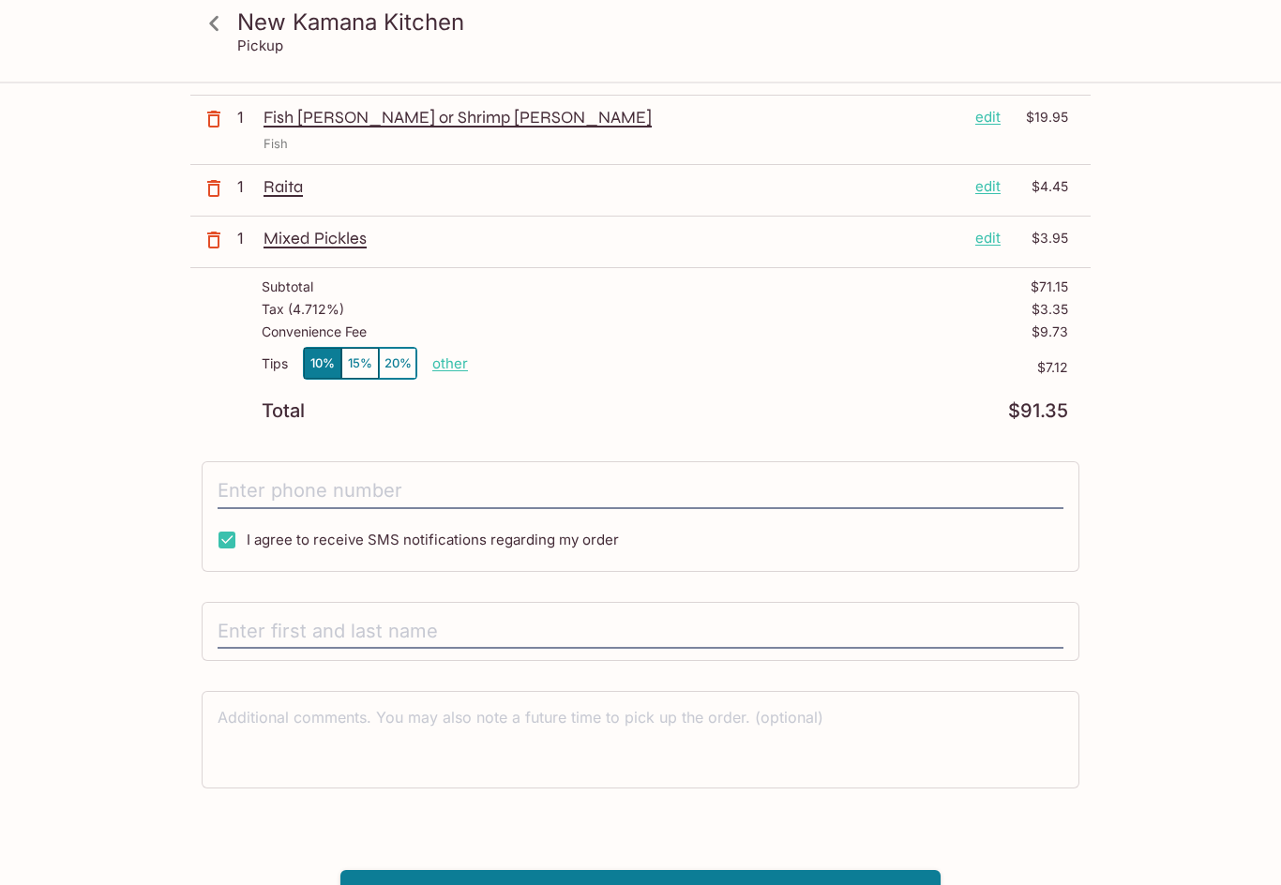
scroll to position [372, 0]
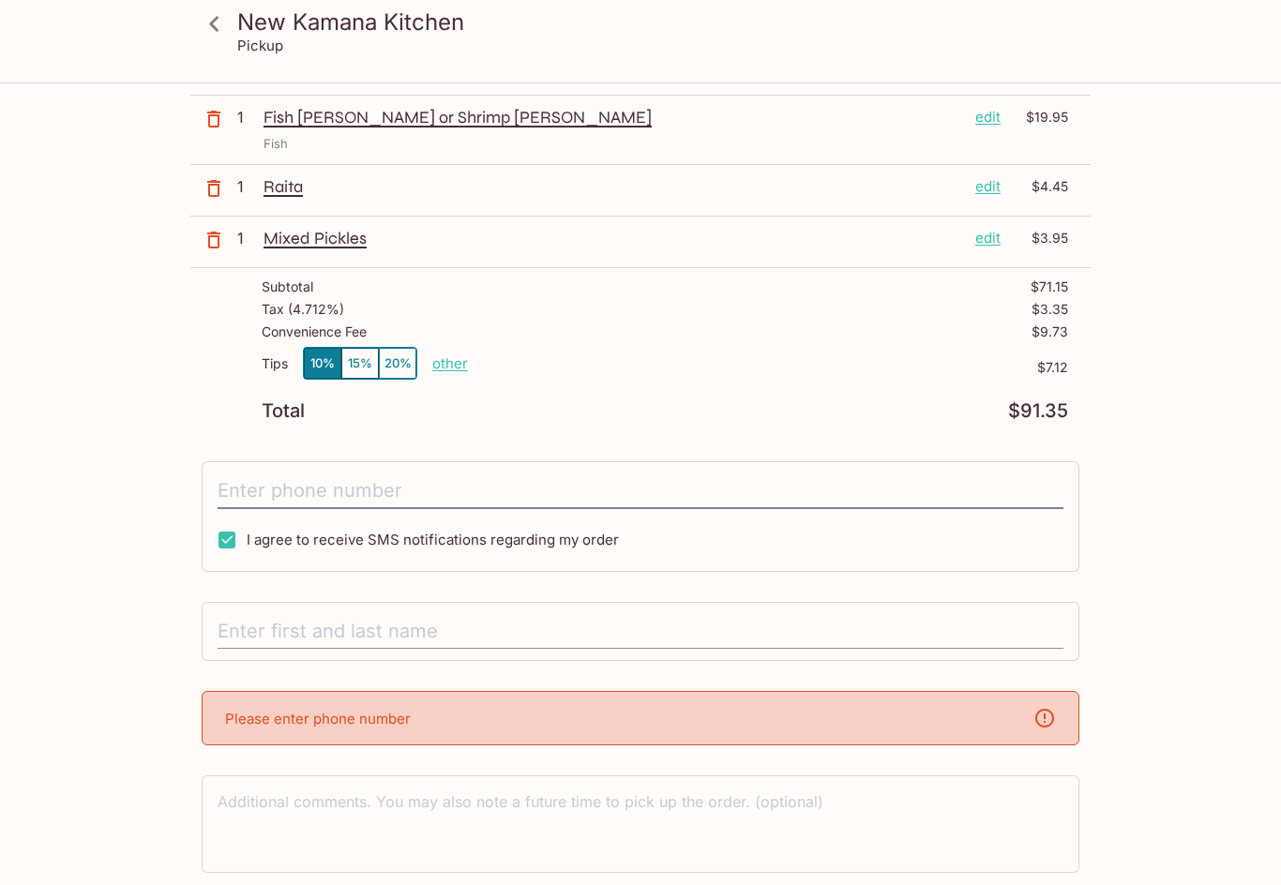
click at [238, 638] on input "text" at bounding box center [641, 632] width 846 height 36
type input "[PERSON_NAME]"
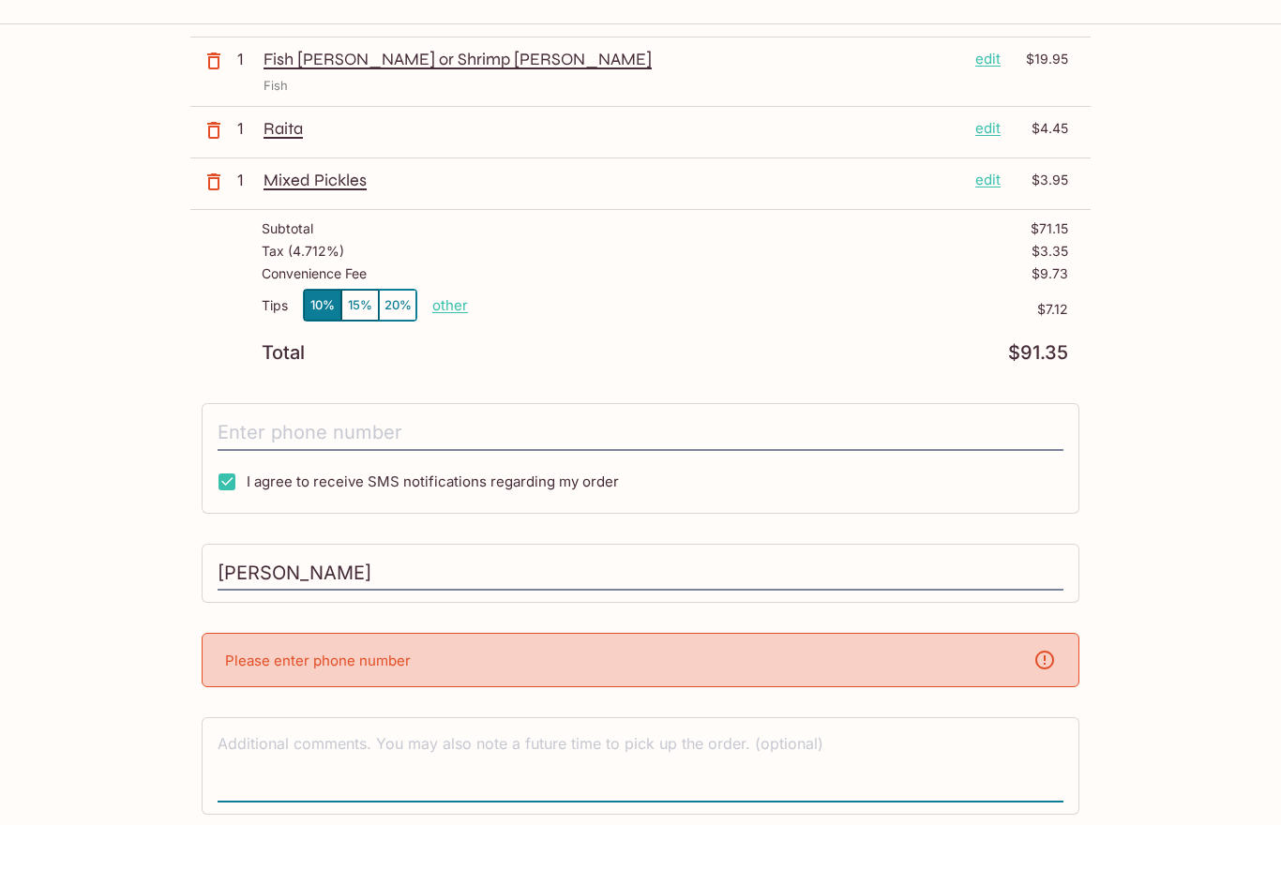
click at [232, 692] on div "Please enter phone number" at bounding box center [641, 719] width 878 height 54
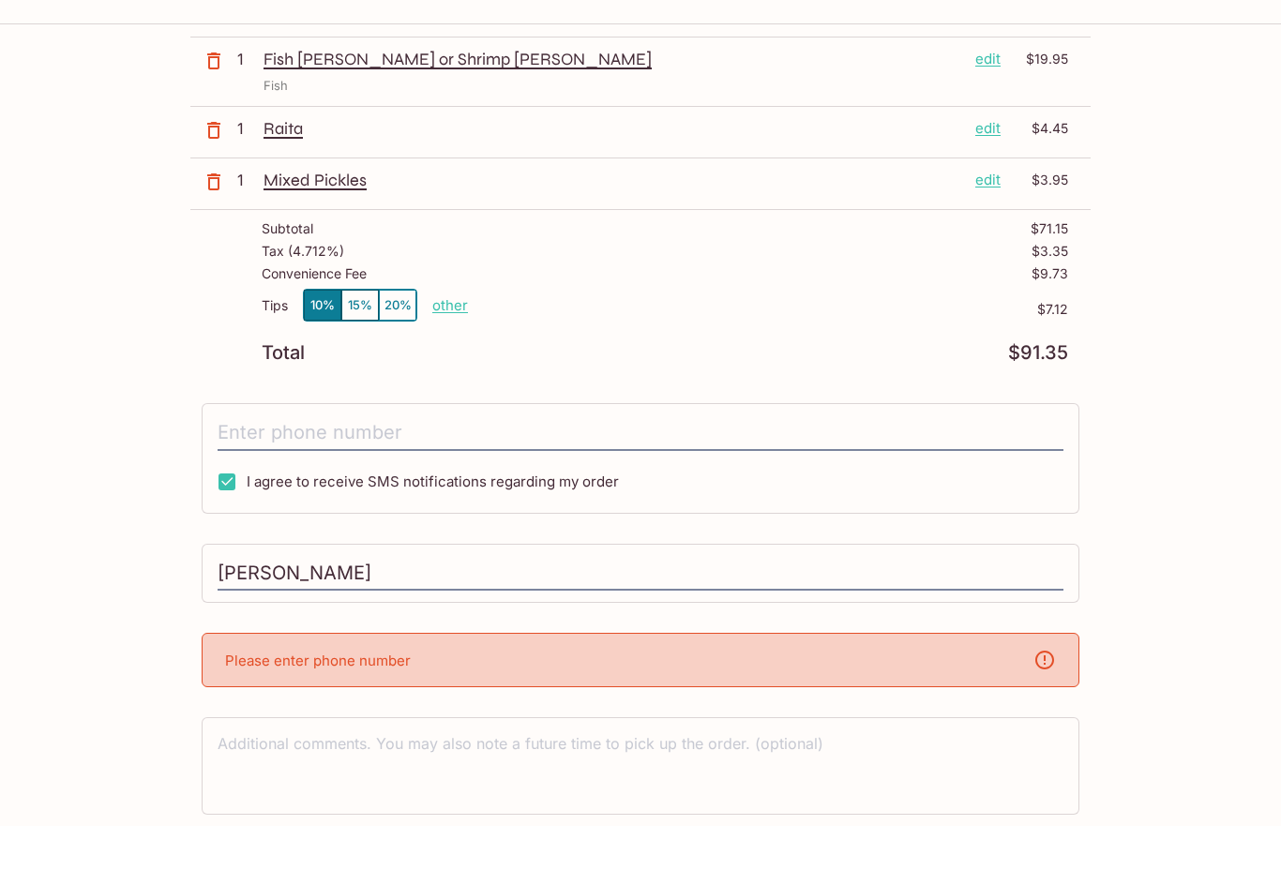
scroll to position [431, 0]
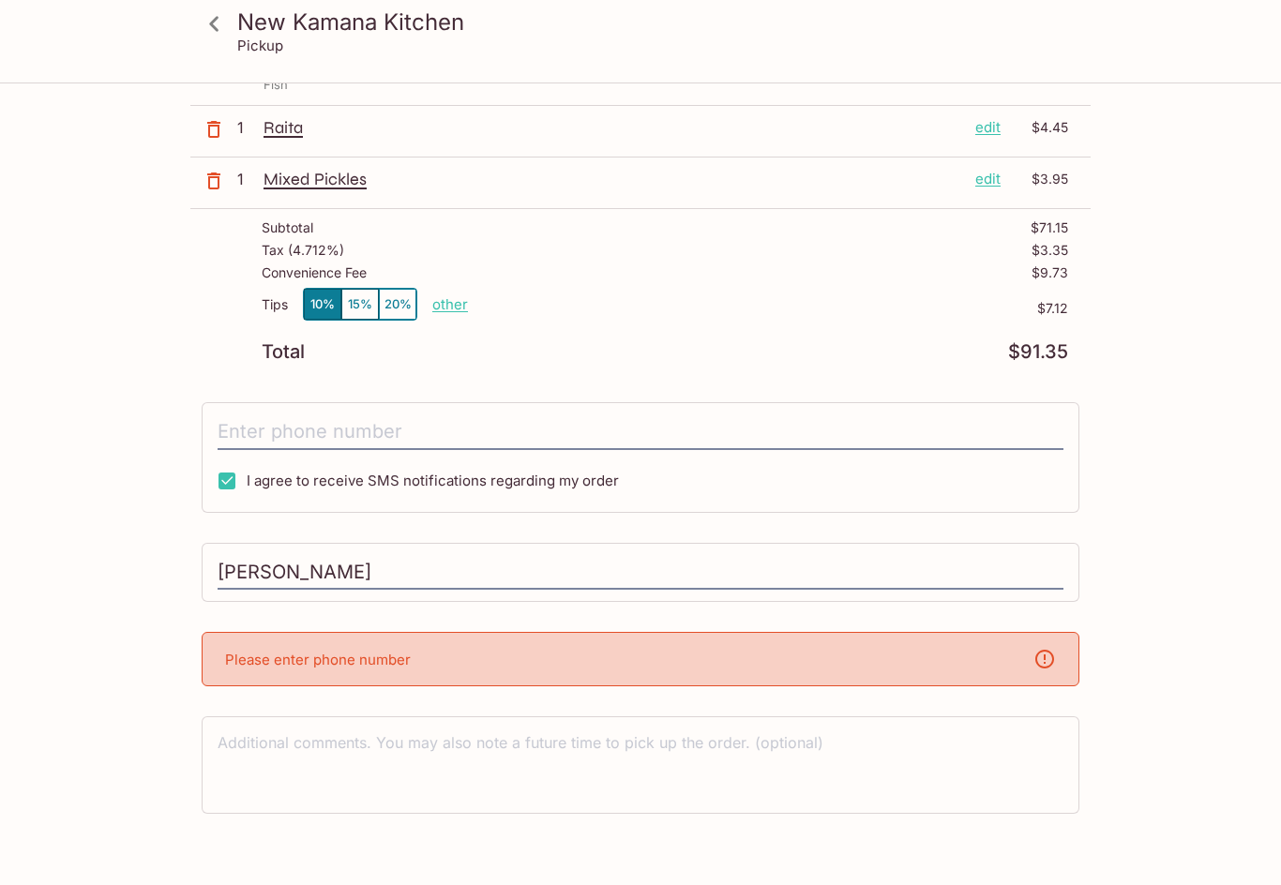
click at [234, 668] on p "Please enter phone number" at bounding box center [318, 660] width 186 height 18
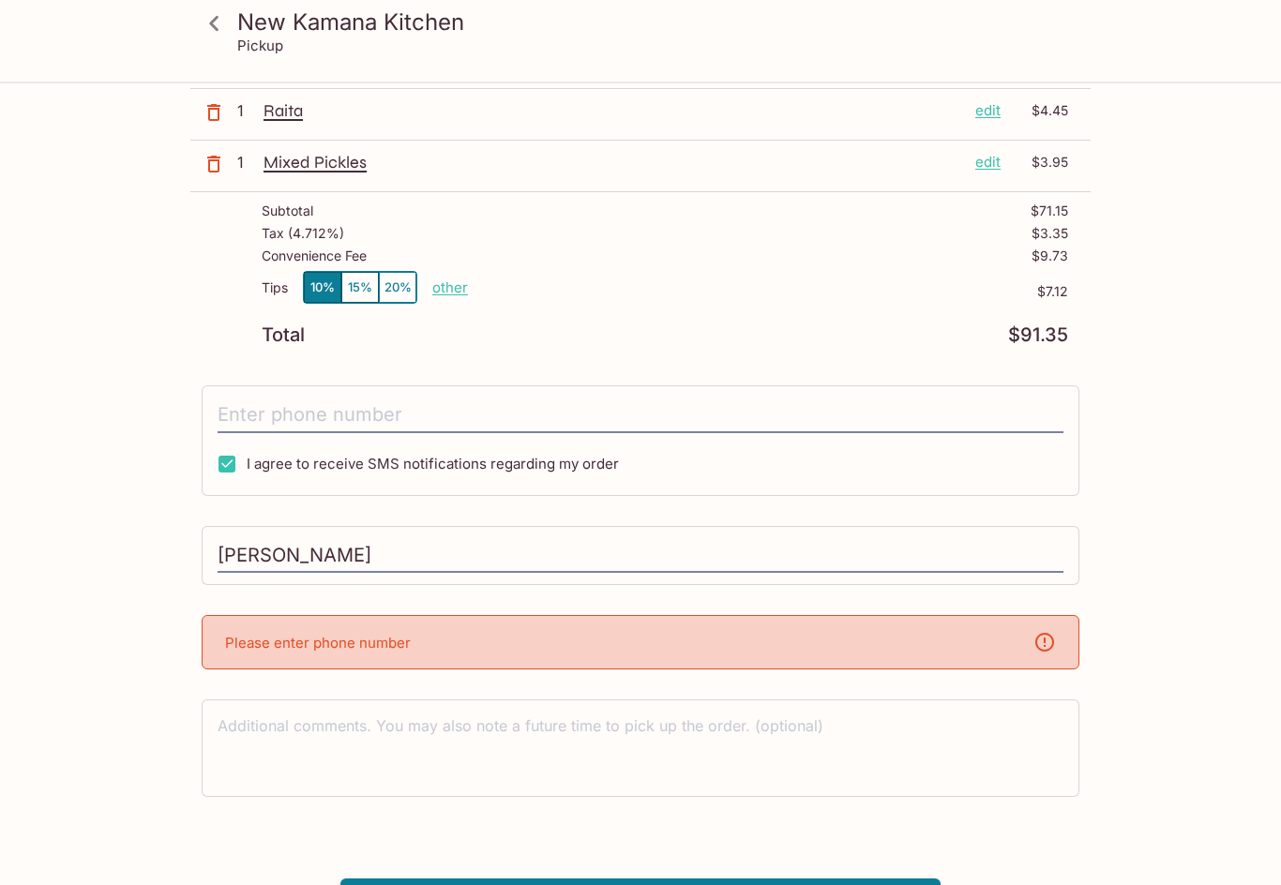
scroll to position [450, 0]
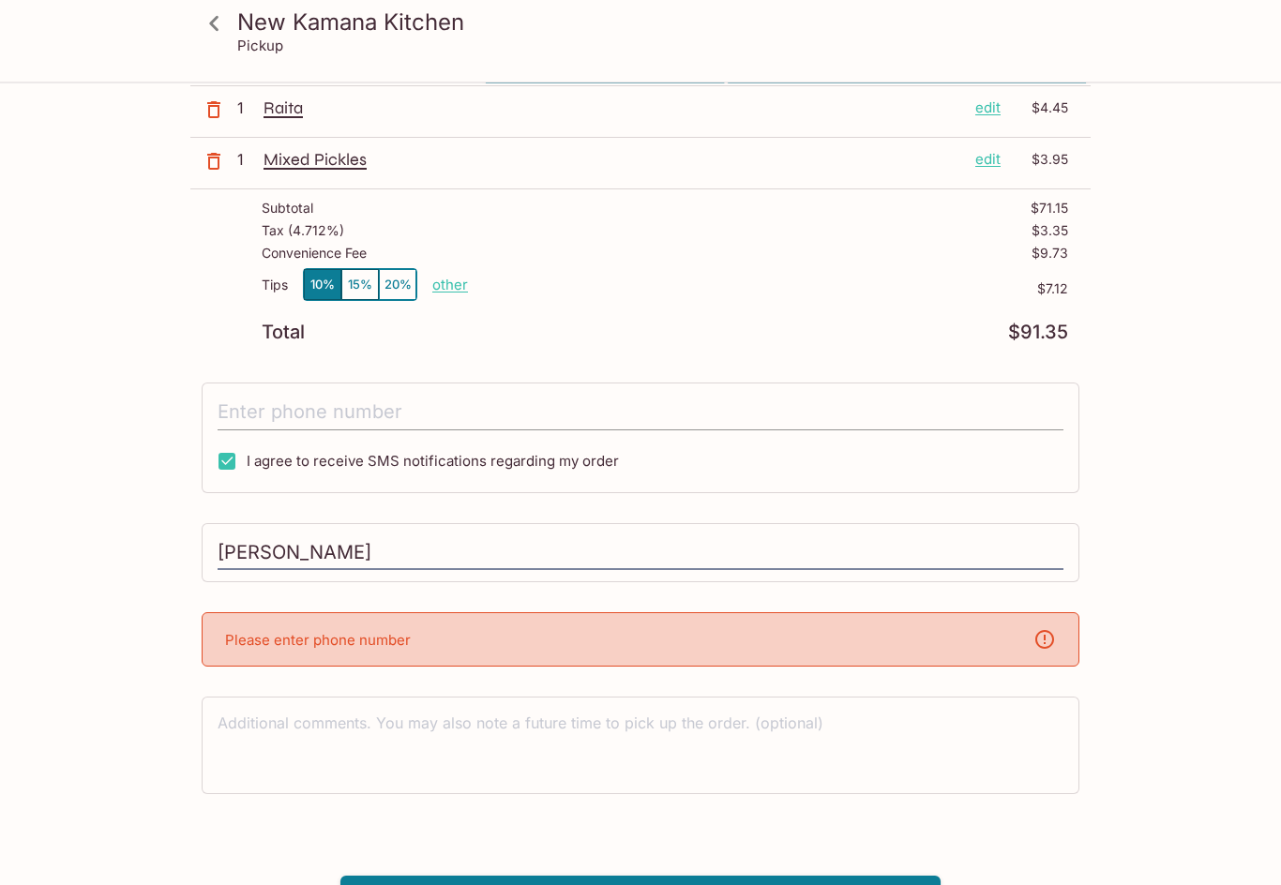
click at [229, 417] on input "tel" at bounding box center [641, 414] width 846 height 36
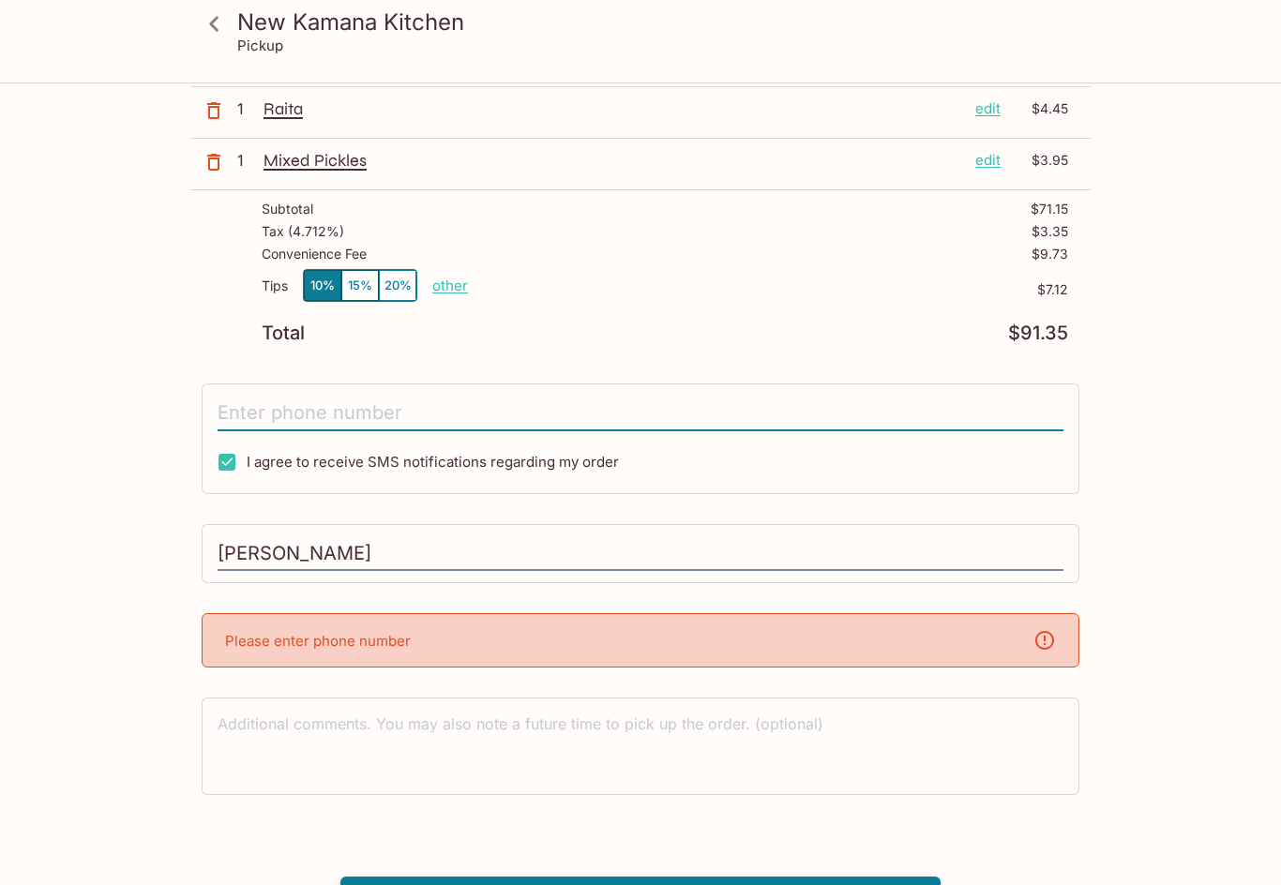
type input "[PHONE_NUMBER]"
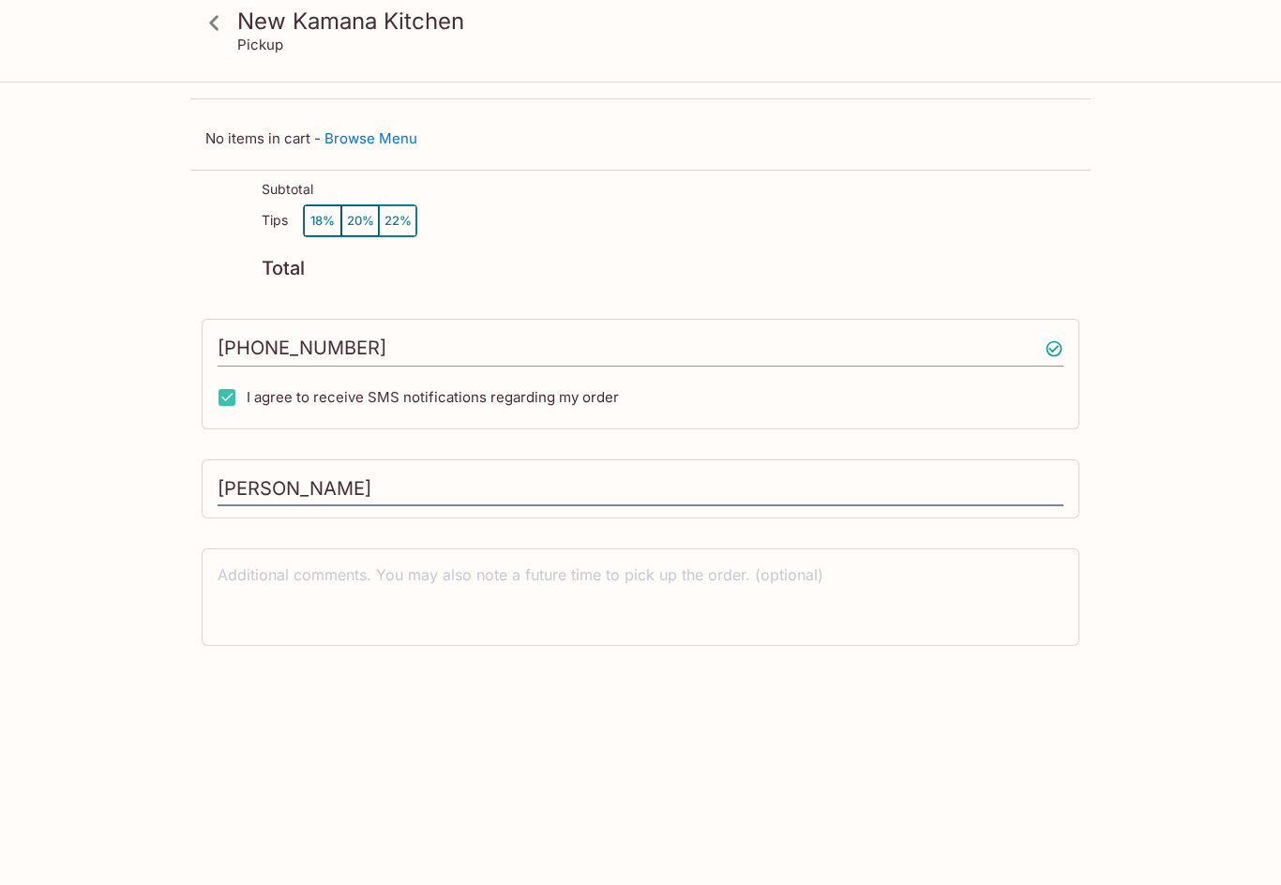
scroll to position [0, 0]
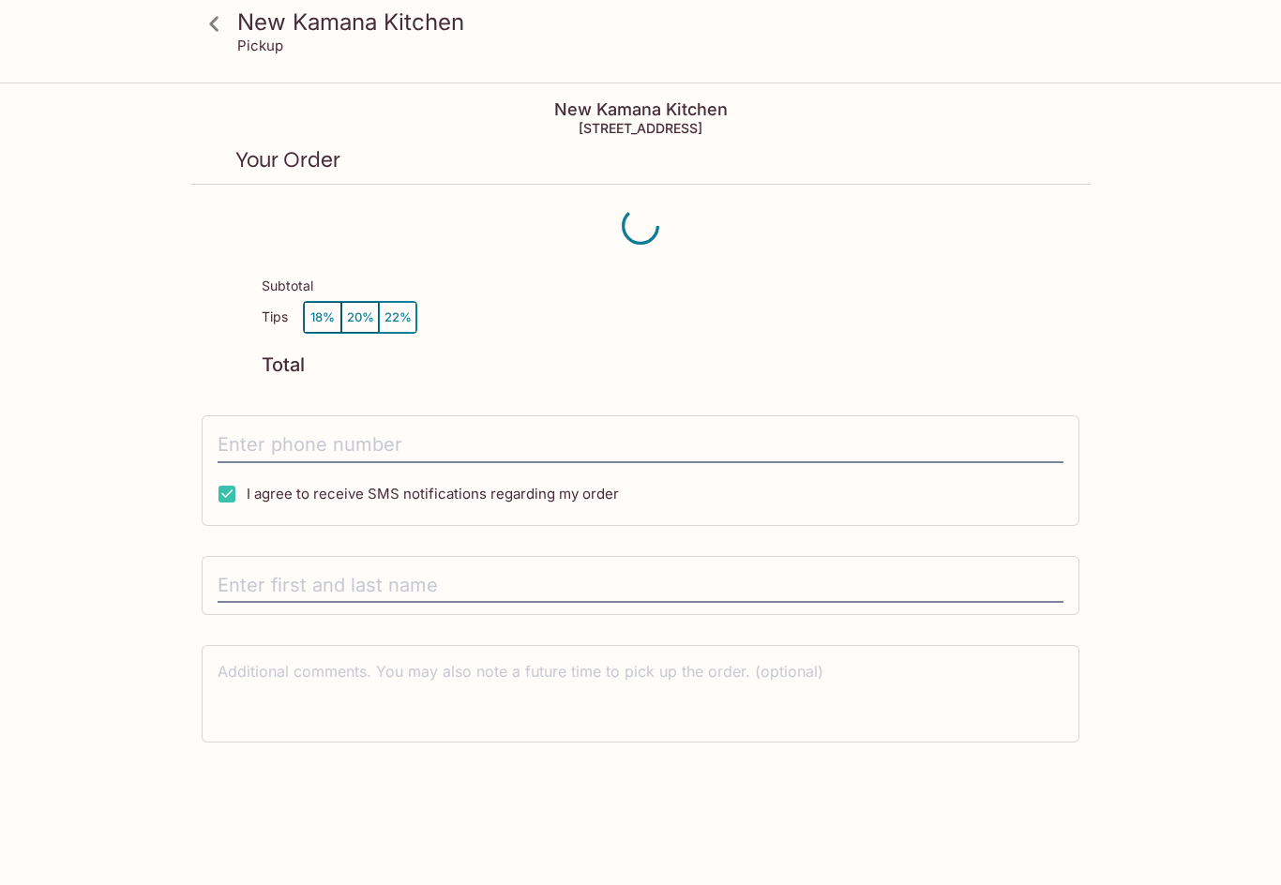
scroll to position [84, 0]
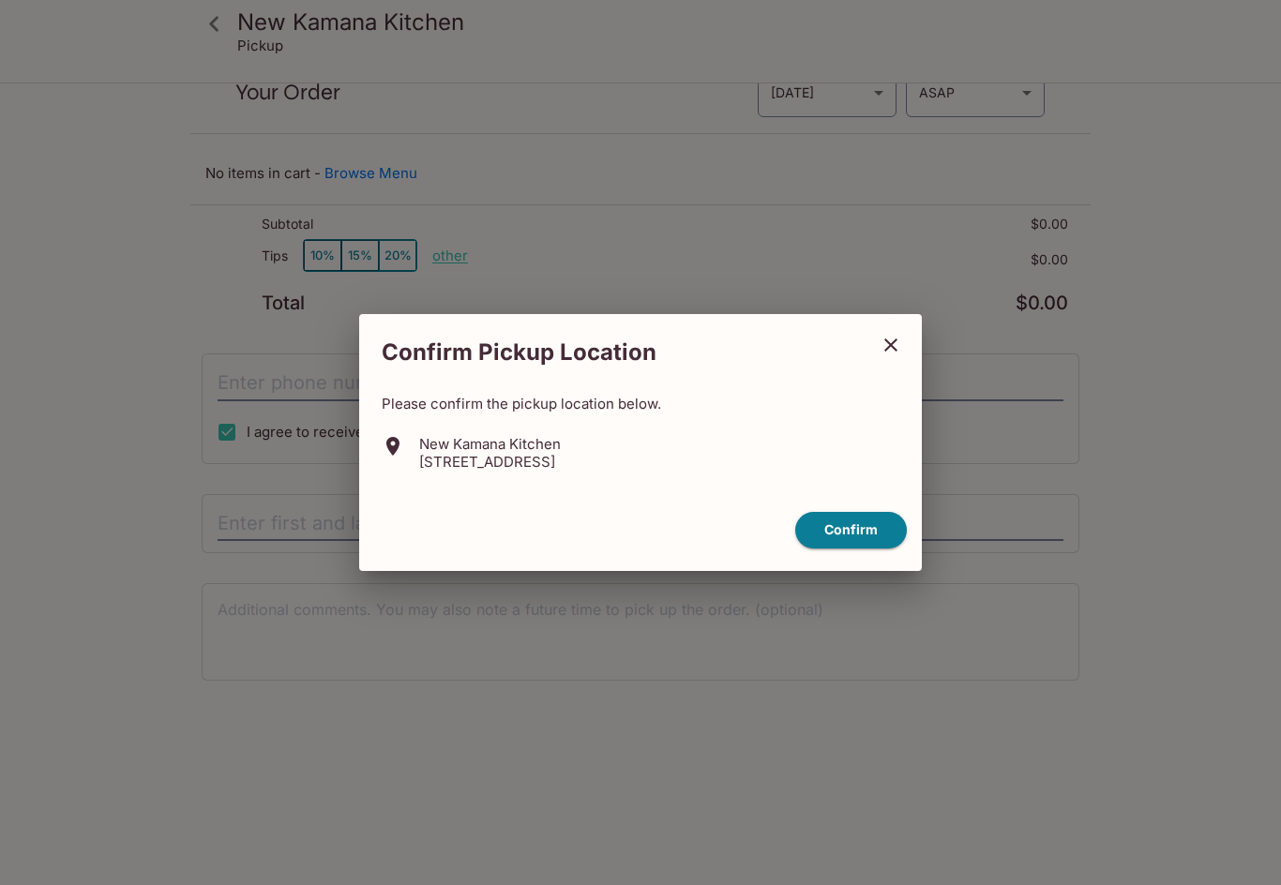
click at [909, 345] on button "close" at bounding box center [891, 345] width 47 height 47
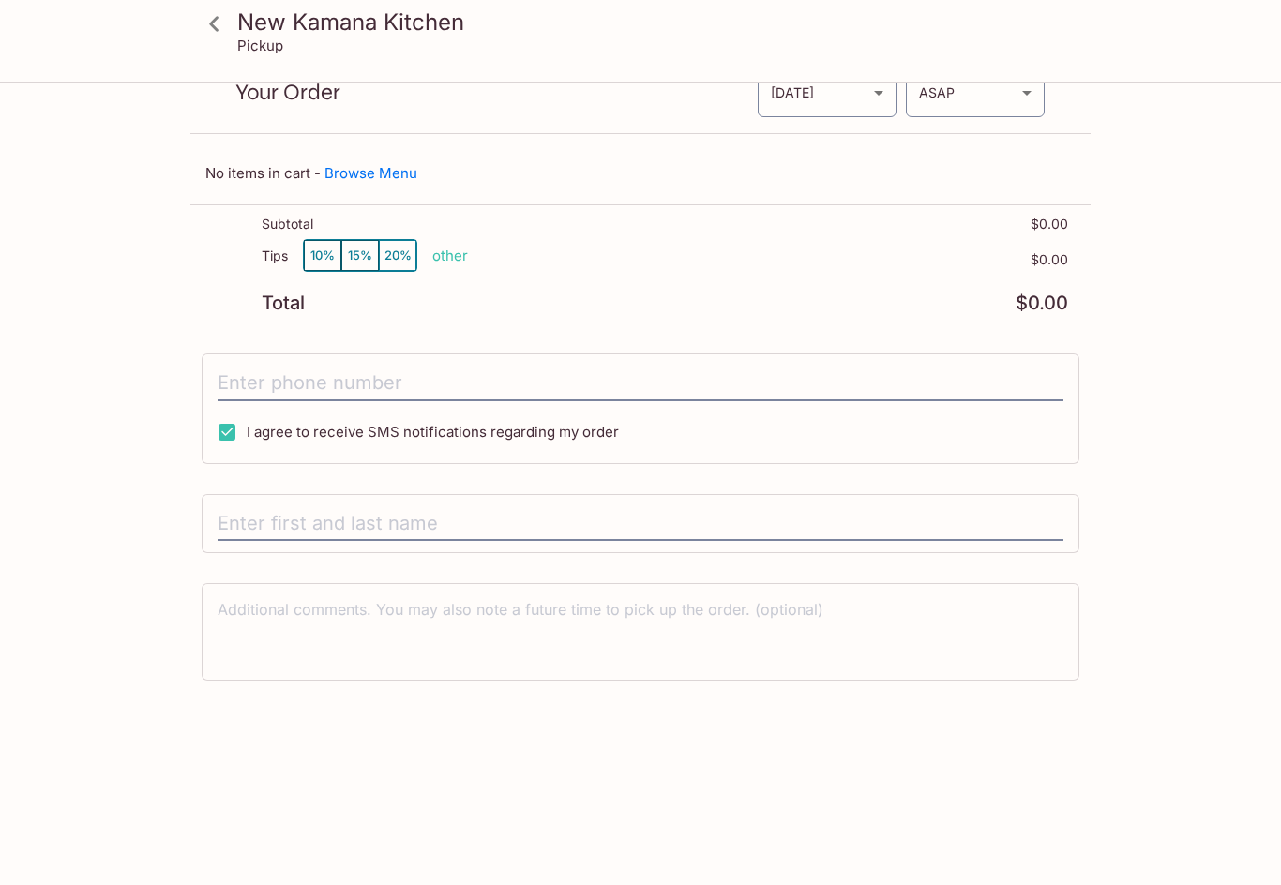
scroll to position [83, 0]
